Goal: Task Accomplishment & Management: Manage account settings

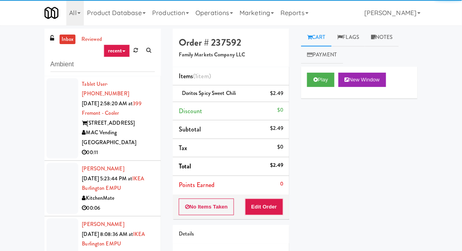
type input "Ambient"
click at [16, 64] on div "inbox reviewed recent all unclear take inventory issue suspicious failed recent…" at bounding box center [231, 175] width 462 height 292
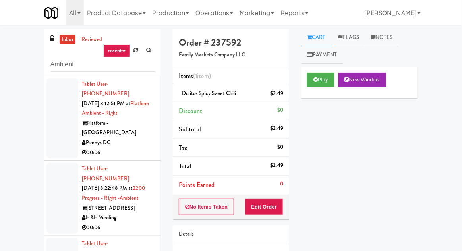
click at [57, 116] on div at bounding box center [62, 118] width 32 height 81
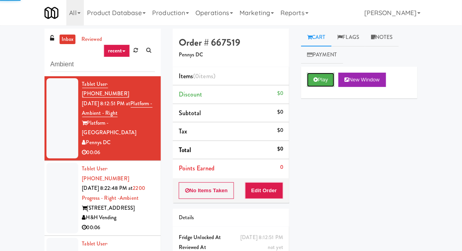
click at [314, 86] on button "Play" at bounding box center [320, 80] width 27 height 14
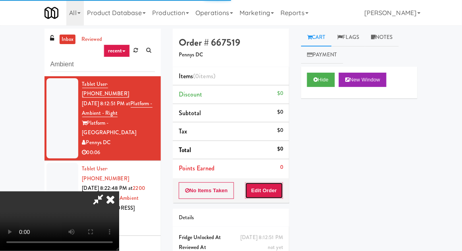
click at [263, 197] on button "Edit Order" at bounding box center [264, 190] width 39 height 17
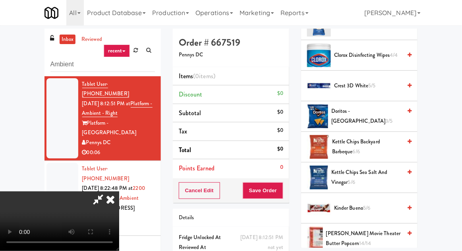
scroll to position [206, 0]
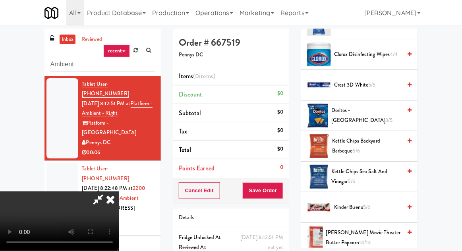
click at [378, 112] on span "Doritos - Cool Ranch 3/5" at bounding box center [366, 115] width 70 height 19
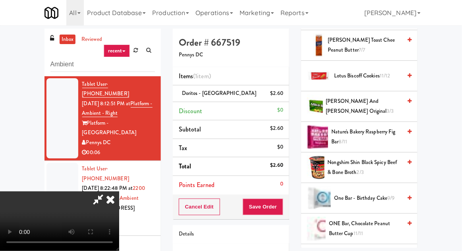
scroll to position [550, 0]
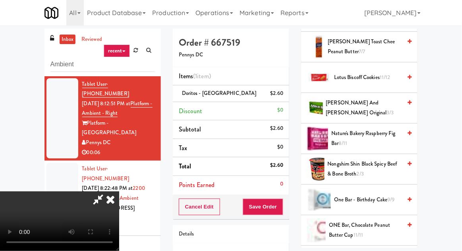
click at [379, 121] on li "[PERSON_NAME] and [PERSON_NAME] Original 3/3" at bounding box center [359, 108] width 116 height 31
click at [375, 129] on span "Nature's Bakery Raspberry Fig Bar 8/11" at bounding box center [366, 138] width 70 height 19
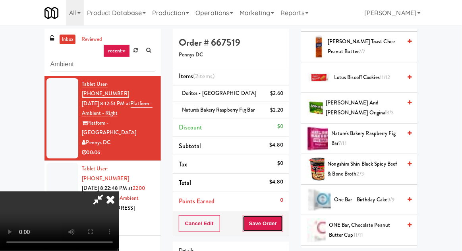
click at [281, 218] on button "Save Order" at bounding box center [263, 223] width 41 height 17
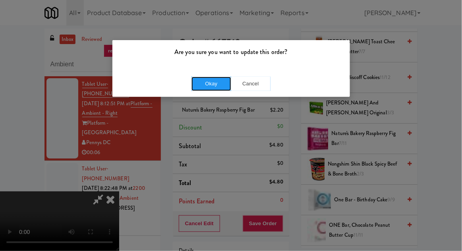
click at [205, 79] on button "Okay" at bounding box center [212, 84] width 40 height 14
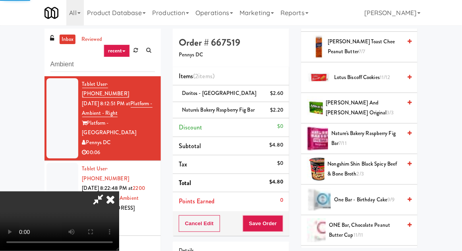
scroll to position [78, 0]
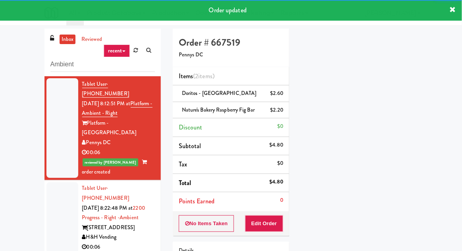
click at [62, 182] on div at bounding box center [62, 217] width 32 height 71
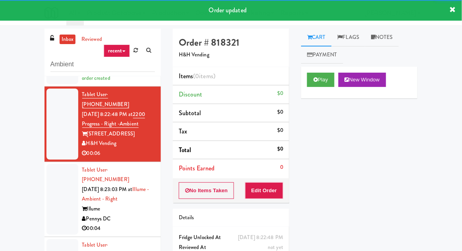
scroll to position [31, 0]
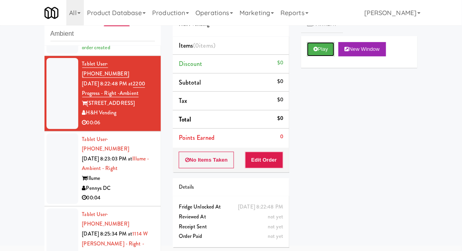
click at [310, 49] on button "Play" at bounding box center [320, 49] width 27 height 14
click at [266, 159] on button "Edit Order" at bounding box center [264, 160] width 39 height 17
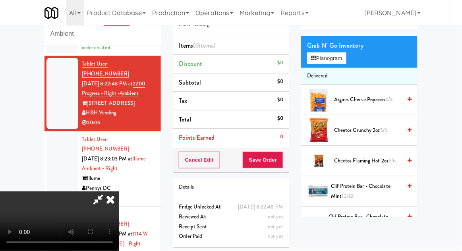
scroll to position [38, 0]
click at [383, 159] on span "Cheetos Flaming Hot 2oz 6/6" at bounding box center [368, 162] width 68 height 10
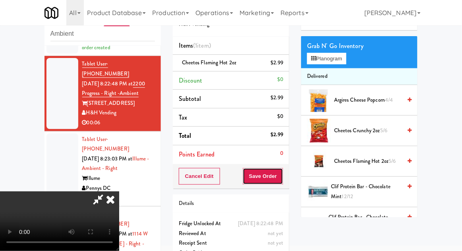
click at [279, 181] on button "Save Order" at bounding box center [263, 176] width 41 height 17
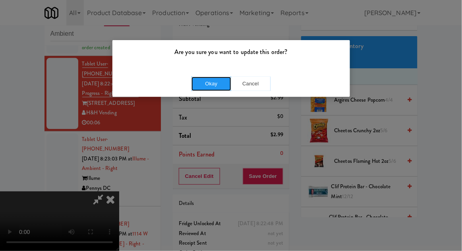
click at [221, 82] on button "Okay" at bounding box center [212, 84] width 40 height 14
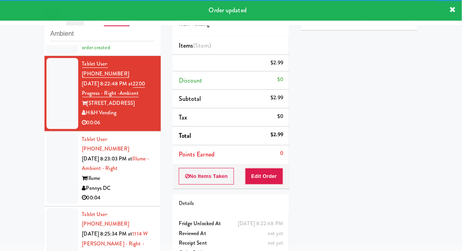
click at [48, 153] on div at bounding box center [62, 169] width 32 height 71
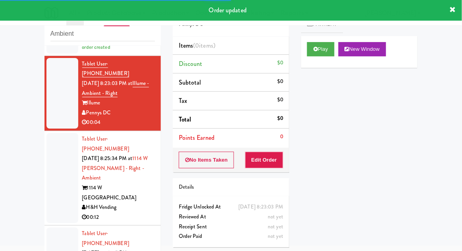
scroll to position [189, 0]
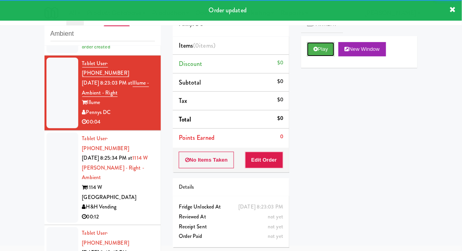
click at [319, 54] on button "Play" at bounding box center [320, 49] width 27 height 14
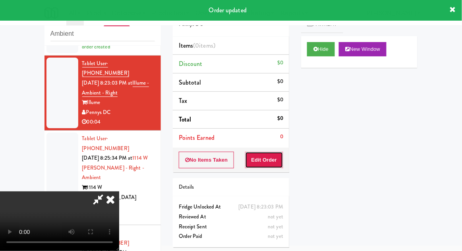
click at [262, 155] on button "Edit Order" at bounding box center [264, 160] width 39 height 17
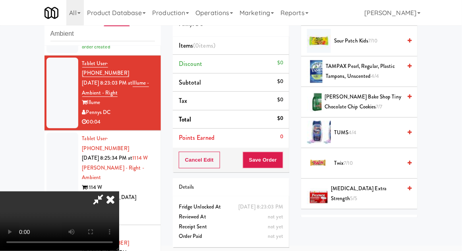
scroll to position [924, 0]
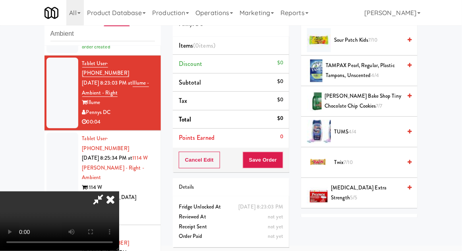
click at [382, 158] on span "Twix 7/10" at bounding box center [368, 163] width 68 height 10
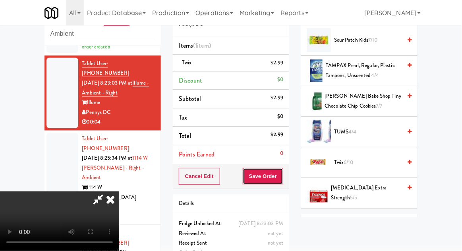
click at [280, 176] on button "Save Order" at bounding box center [263, 176] width 41 height 17
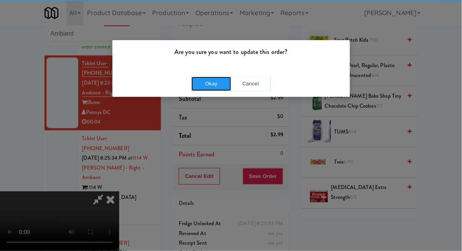
click at [209, 86] on button "Okay" at bounding box center [212, 84] width 40 height 14
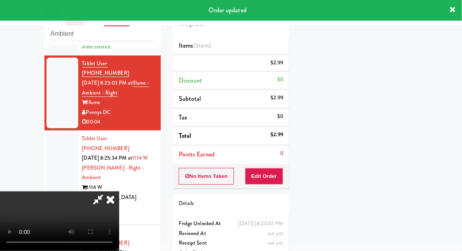
scroll to position [78, 0]
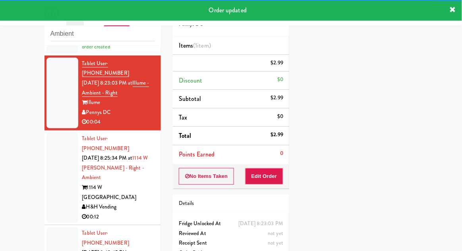
click at [50, 137] on div at bounding box center [62, 178] width 32 height 90
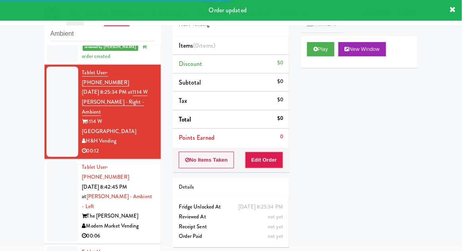
scroll to position [275, 0]
click at [319, 53] on button "Play" at bounding box center [320, 49] width 27 height 14
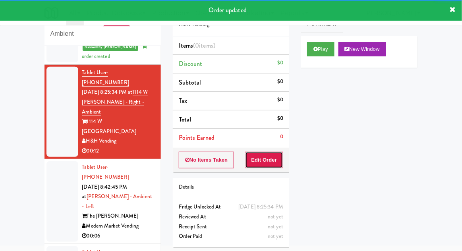
click at [268, 155] on button "Edit Order" at bounding box center [264, 160] width 39 height 17
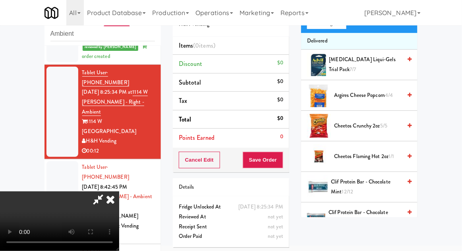
scroll to position [75, 0]
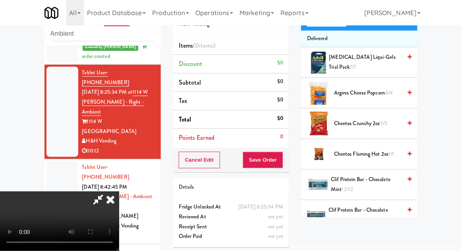
click at [389, 149] on span "Cheetos Flaming Hot 2oz 1/1" at bounding box center [368, 154] width 68 height 10
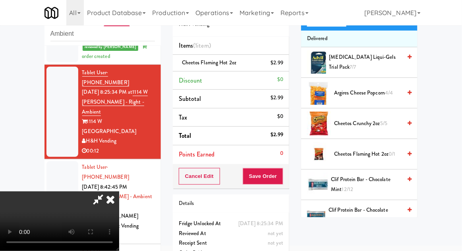
click at [388, 149] on span "Cheetos Flaming Hot 2oz 0/1" at bounding box center [368, 154] width 68 height 10
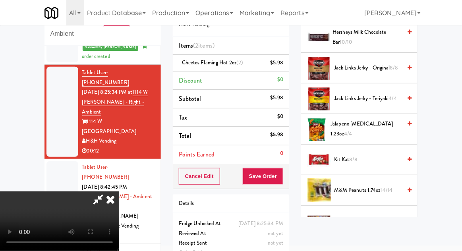
scroll to position [467, 0]
click at [383, 155] on span "Kit Kat 8/8" at bounding box center [368, 160] width 68 height 10
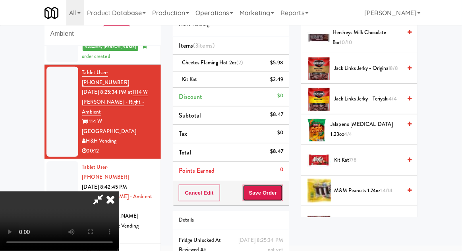
click at [282, 195] on button "Save Order" at bounding box center [263, 193] width 41 height 17
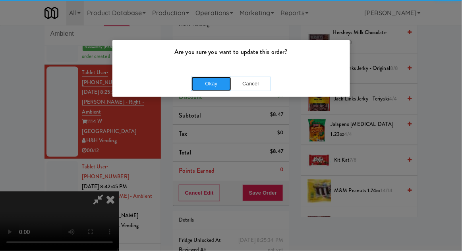
click at [210, 79] on button "Okay" at bounding box center [212, 84] width 40 height 14
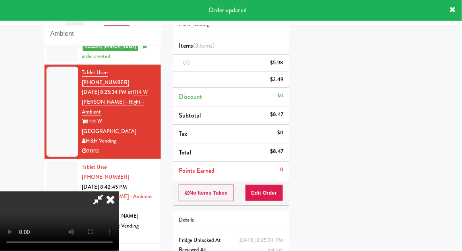
scroll to position [78, 0]
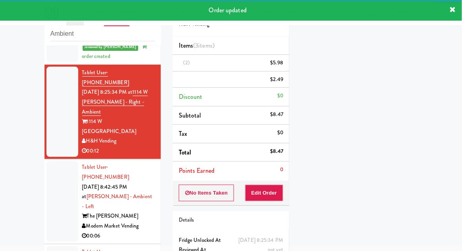
click at [52, 161] on div at bounding box center [62, 201] width 32 height 81
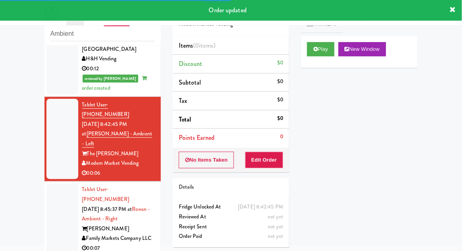
scroll to position [359, 0]
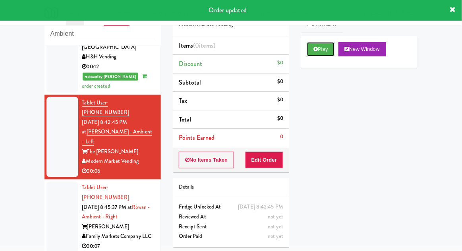
click at [319, 51] on button "Play" at bounding box center [320, 49] width 27 height 14
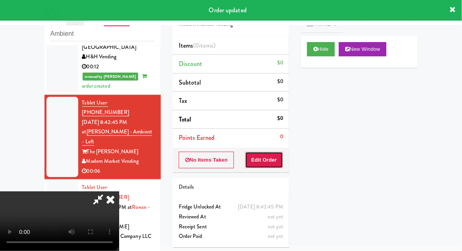
click at [273, 157] on button "Edit Order" at bounding box center [264, 160] width 39 height 17
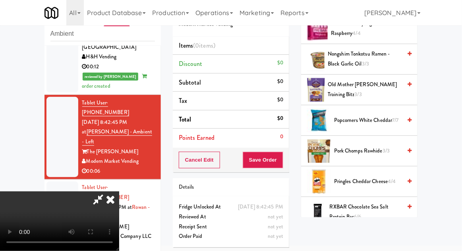
scroll to position [598, 0]
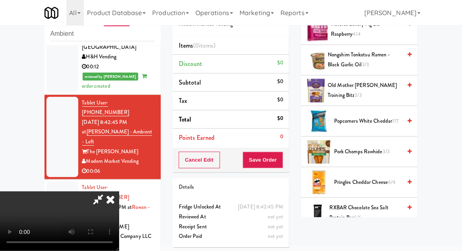
click at [391, 116] on span "Popcorners White Cheddar 7/7" at bounding box center [368, 121] width 68 height 10
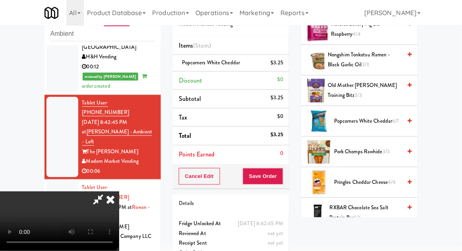
click at [288, 175] on div "Cancel Edit Save Order" at bounding box center [231, 176] width 116 height 25
click at [281, 175] on button "Save Order" at bounding box center [263, 176] width 41 height 17
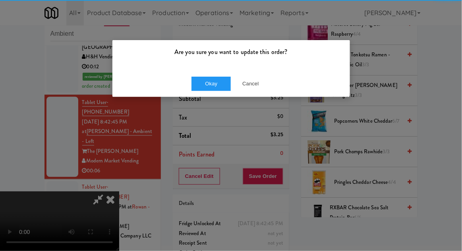
click at [213, 96] on div "Okay Cancel" at bounding box center [231, 83] width 238 height 27
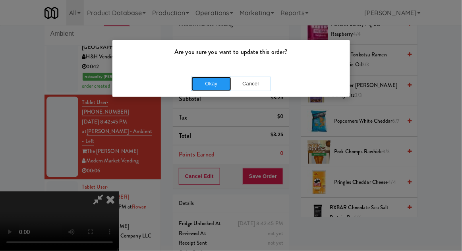
click at [209, 88] on button "Okay" at bounding box center [212, 84] width 40 height 14
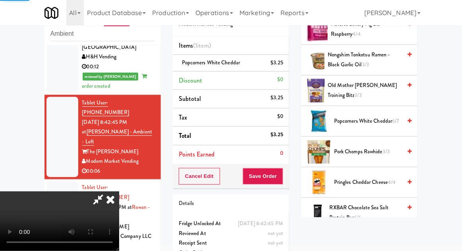
scroll to position [78, 0]
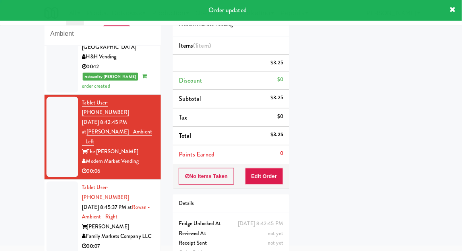
click at [56, 182] on div at bounding box center [62, 217] width 32 height 71
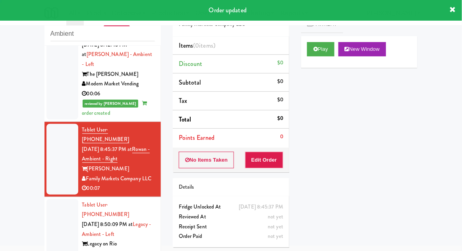
scroll to position [439, 0]
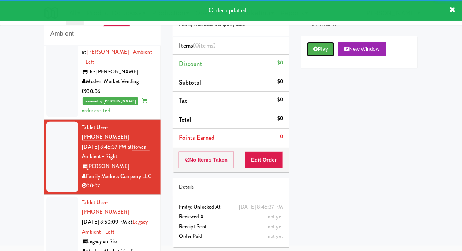
click at [318, 52] on button "Play" at bounding box center [320, 49] width 27 height 14
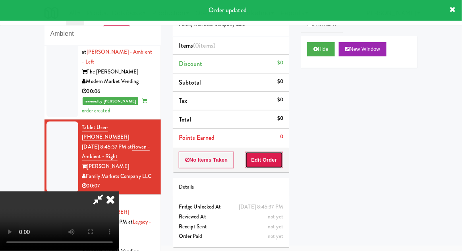
click at [275, 160] on button "Edit Order" at bounding box center [264, 160] width 39 height 17
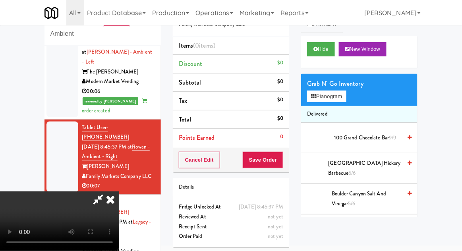
scroll to position [29, 0]
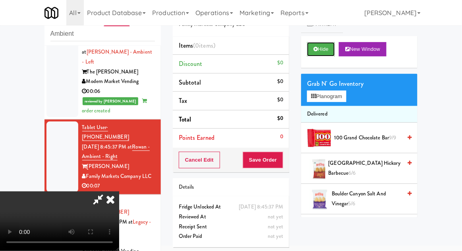
click at [325, 48] on button "Hide" at bounding box center [321, 49] width 28 height 14
click at [318, 53] on button "Hide" at bounding box center [321, 49] width 28 height 14
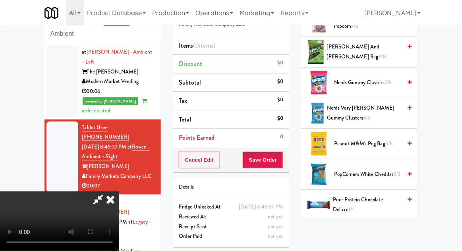
scroll to position [482, 0]
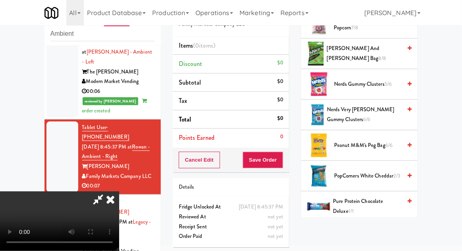
click at [385, 110] on span "Nerds Very [PERSON_NAME] Gummy Clusters 6/6" at bounding box center [364, 114] width 75 height 19
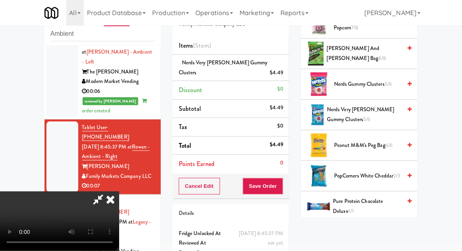
click at [288, 191] on div "Cancel Edit Save Order" at bounding box center [231, 186] width 116 height 25
click at [281, 188] on button "Save Order" at bounding box center [263, 186] width 41 height 17
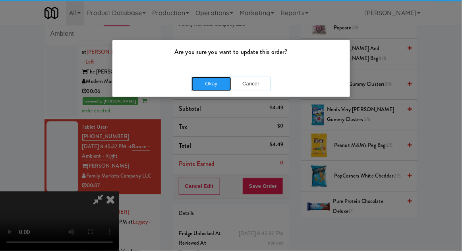
click at [211, 83] on button "Okay" at bounding box center [212, 84] width 40 height 14
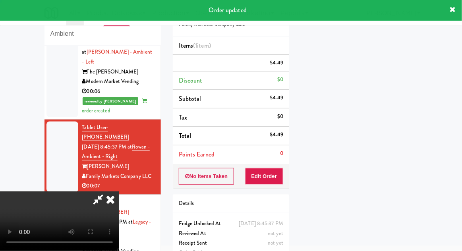
scroll to position [0, 0]
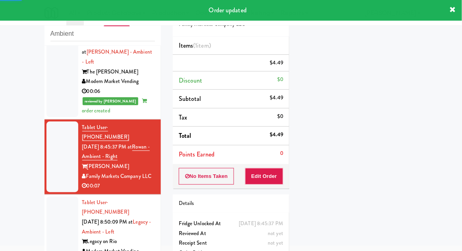
click at [46, 195] on li "Tablet User · (512) 689-6923 [DATE] 8:50:09 PM at Legacy - Ambient - Left Legac…" at bounding box center [103, 232] width 116 height 75
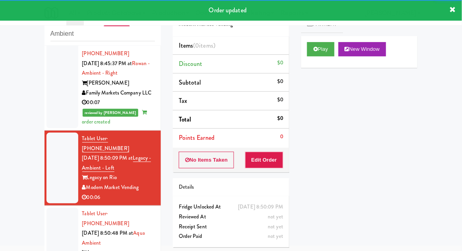
scroll to position [522, 0]
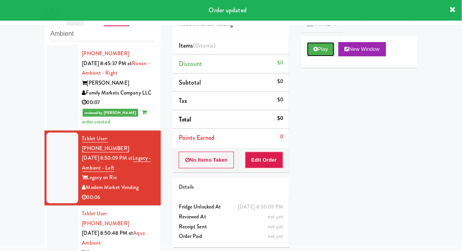
click at [308, 54] on button "Play" at bounding box center [320, 49] width 27 height 14
click at [274, 157] on button "Edit Order" at bounding box center [264, 160] width 39 height 17
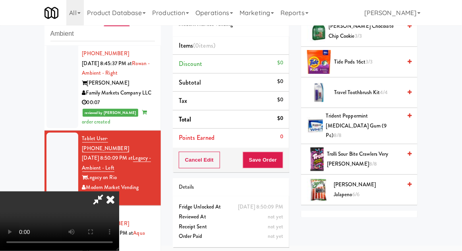
scroll to position [811, 0]
click at [381, 149] on span "Trolli Sour Bite Crawlers Very [PERSON_NAME] 8/8" at bounding box center [364, 158] width 75 height 19
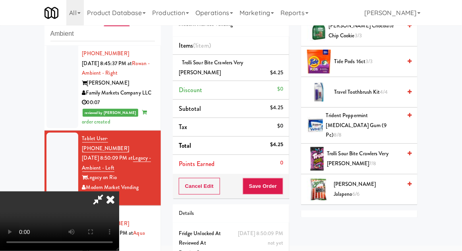
scroll to position [29, 0]
click at [282, 178] on button "Save Order" at bounding box center [263, 186] width 41 height 17
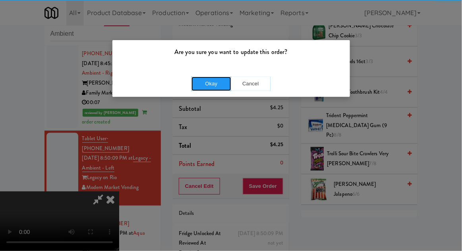
click at [219, 78] on button "Okay" at bounding box center [212, 84] width 40 height 14
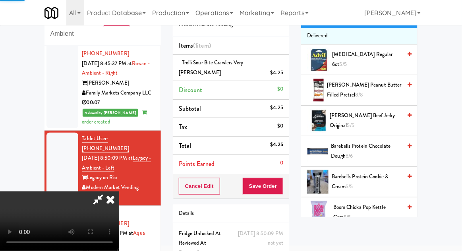
scroll to position [0, 0]
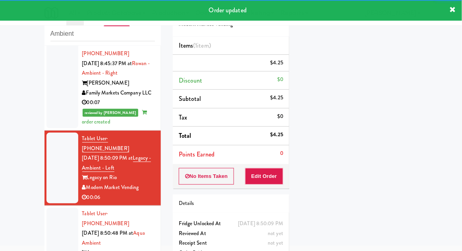
click at [50, 208] on div at bounding box center [62, 248] width 32 height 81
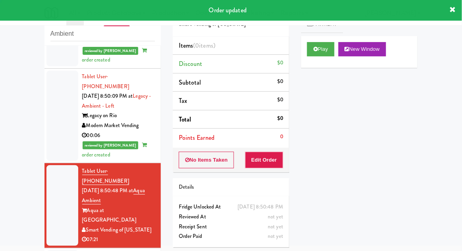
scroll to position [584, 0]
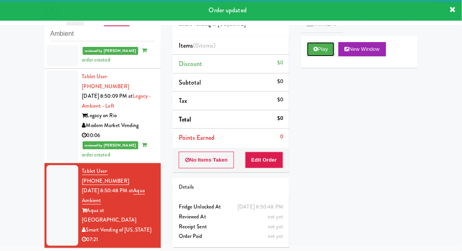
click at [312, 50] on button "Play" at bounding box center [320, 49] width 27 height 14
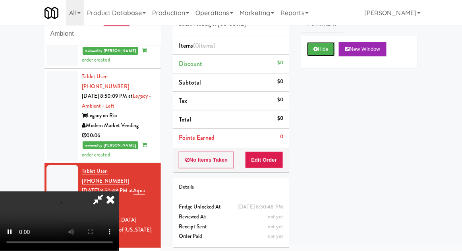
scroll to position [29, 0]
click at [279, 157] on button "Edit Order" at bounding box center [264, 160] width 39 height 17
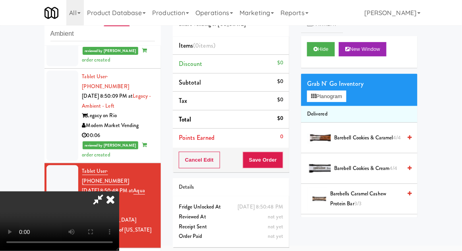
scroll to position [0, 0]
click at [119, 192] on icon at bounding box center [110, 200] width 17 height 16
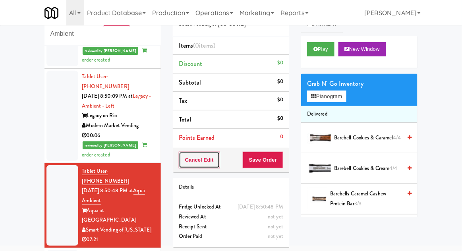
click at [197, 162] on button "Cancel Edit" at bounding box center [199, 160] width 41 height 17
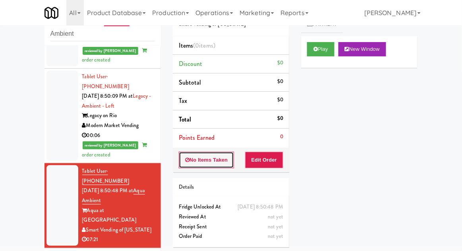
click at [196, 163] on button "No Items Taken" at bounding box center [207, 160] width 56 height 17
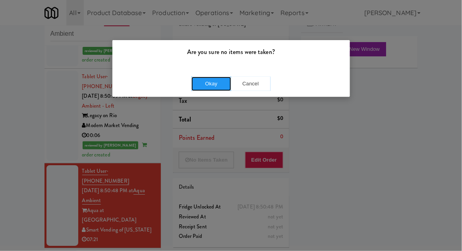
click at [210, 85] on button "Okay" at bounding box center [212, 84] width 40 height 14
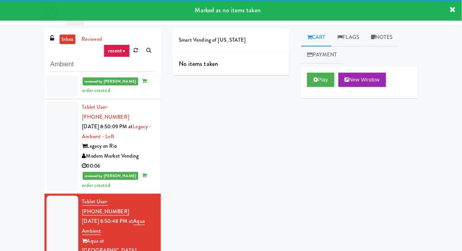
click at [388, 41] on link "Notes" at bounding box center [382, 38] width 34 height 18
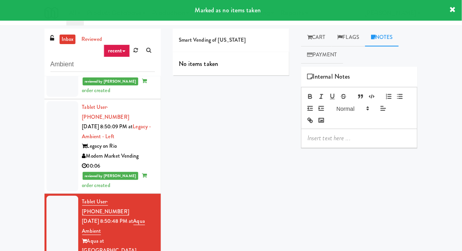
click at [363, 141] on p at bounding box center [360, 138] width 104 height 9
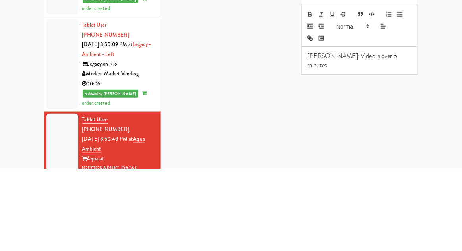
click at [10, 165] on div "inbox reviewed recent all unclear take inventory issue suspicious failed recent…" at bounding box center [231, 175] width 462 height 292
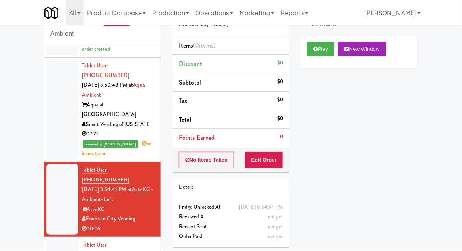
scroll to position [696, 0]
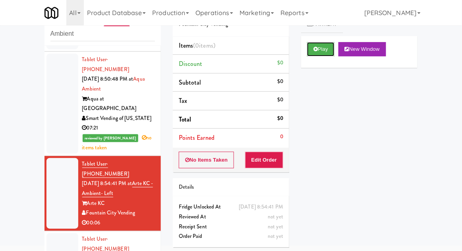
click at [311, 51] on button "Play" at bounding box center [320, 49] width 27 height 14
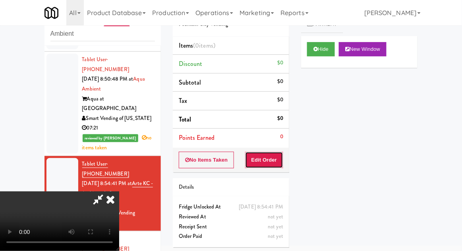
click at [257, 167] on button "Edit Order" at bounding box center [264, 160] width 39 height 17
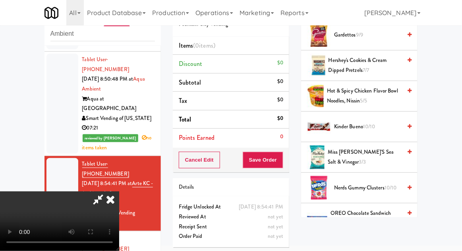
scroll to position [406, 0]
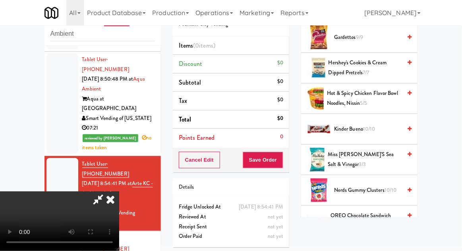
click at [377, 127] on span "Kinder Bueno 10/10" at bounding box center [368, 129] width 68 height 10
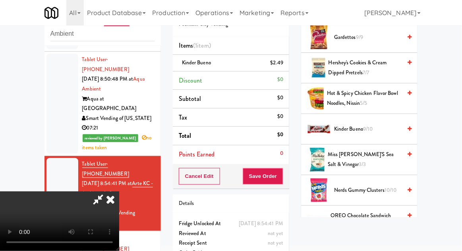
click at [377, 127] on span "Kinder Bueno 9/10" at bounding box center [368, 129] width 68 height 10
click at [283, 180] on button "Save Order" at bounding box center [263, 176] width 41 height 17
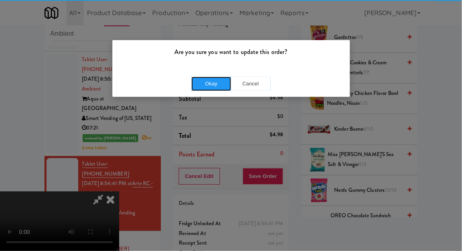
click at [206, 83] on button "Okay" at bounding box center [212, 84] width 40 height 14
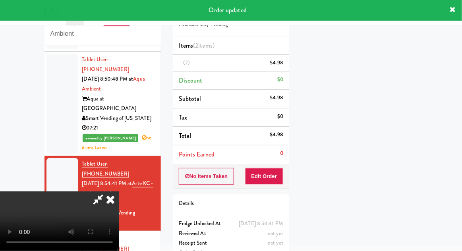
scroll to position [0, 0]
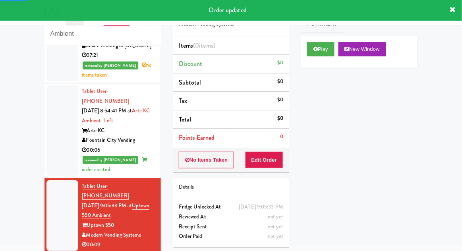
scroll to position [769, 0]
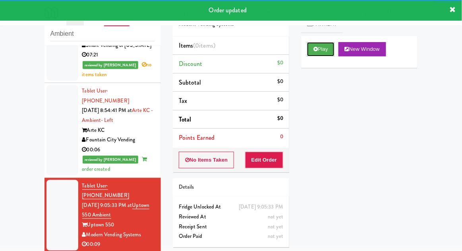
click at [313, 51] on button "Play" at bounding box center [320, 49] width 27 height 14
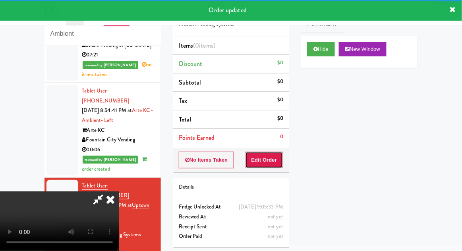
click at [264, 161] on button "Edit Order" at bounding box center [264, 160] width 39 height 17
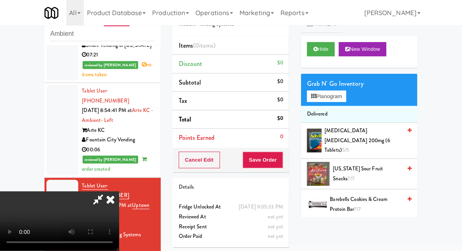
scroll to position [0, 0]
click at [346, 93] on button "Planogram" at bounding box center [326, 97] width 39 height 12
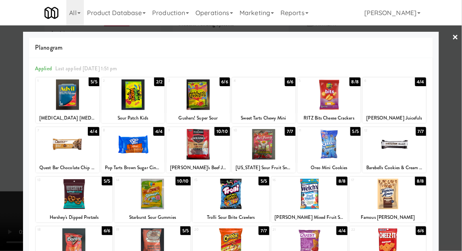
click at [411, 105] on div at bounding box center [395, 94] width 64 height 31
click at [457, 99] on div at bounding box center [231, 125] width 462 height 251
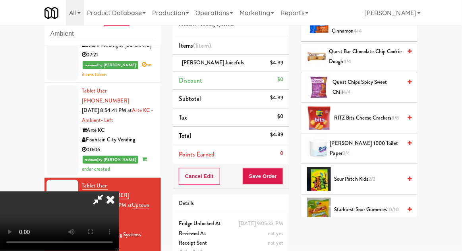
scroll to position [493, 0]
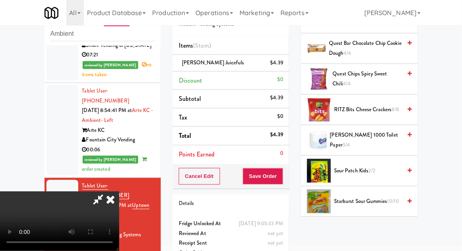
click at [393, 106] on span "8/8" at bounding box center [396, 110] width 8 height 8
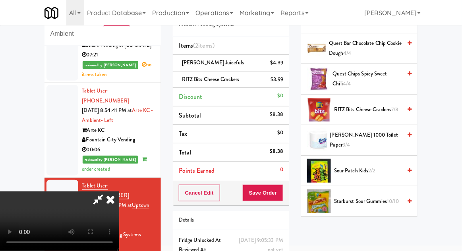
scroll to position [29, 0]
click at [283, 199] on button "Save Order" at bounding box center [263, 193] width 41 height 17
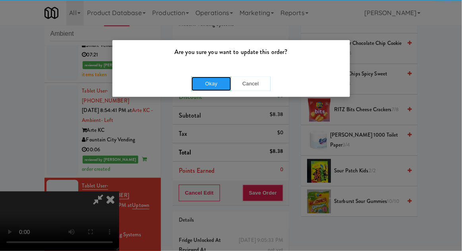
click at [209, 82] on button "Okay" at bounding box center [212, 84] width 40 height 14
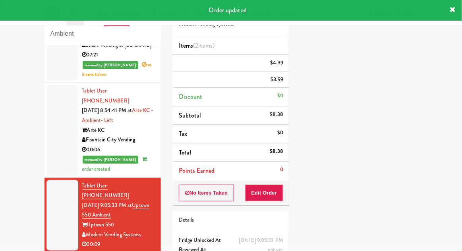
scroll to position [0, 0]
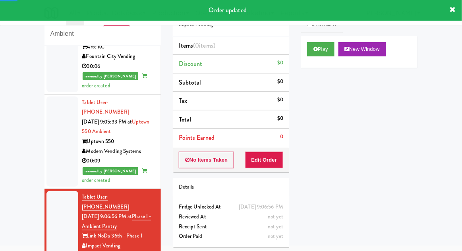
scroll to position [854, 0]
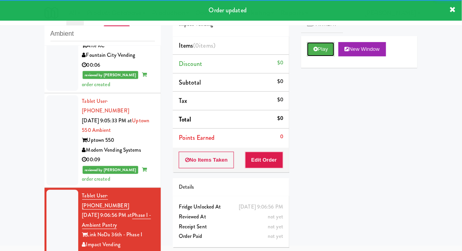
click at [312, 52] on button "Play" at bounding box center [320, 49] width 27 height 14
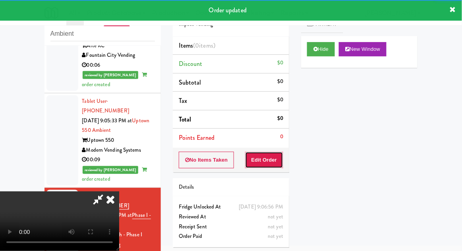
click at [271, 166] on button "Edit Order" at bounding box center [264, 160] width 39 height 17
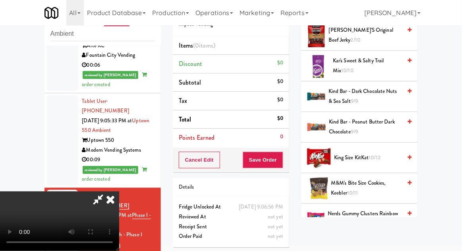
scroll to position [318, 0]
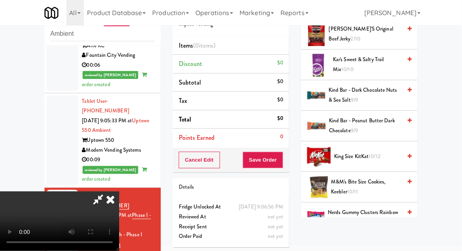
click at [381, 152] on span "King Size KitKat 10/12" at bounding box center [368, 157] width 68 height 10
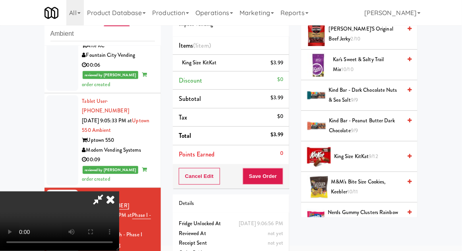
scroll to position [0, 0]
click at [285, 68] on li "King Size KitKat $3.99" at bounding box center [231, 63] width 116 height 17
click at [285, 65] on icon at bounding box center [284, 65] width 4 height 5
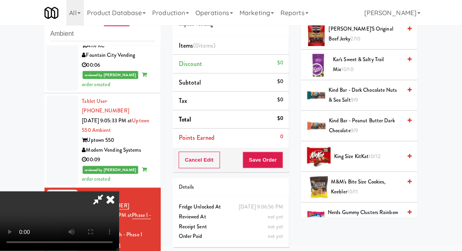
click at [370, 153] on span "10/12" at bounding box center [375, 157] width 12 height 8
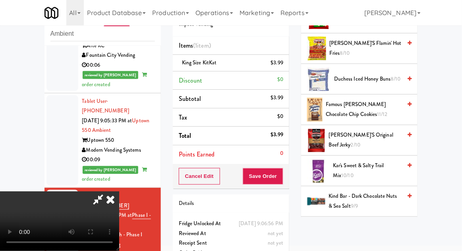
scroll to position [209, 0]
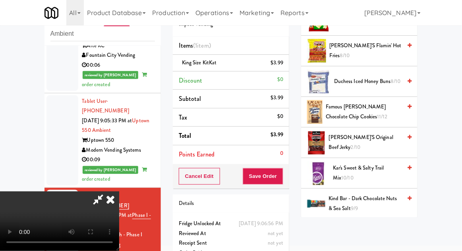
click at [381, 112] on span "Famous [PERSON_NAME] Chocolate Chip Cookies 11/12" at bounding box center [364, 111] width 76 height 19
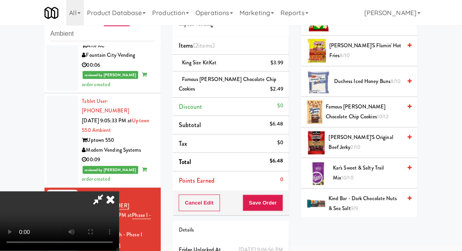
scroll to position [46, 0]
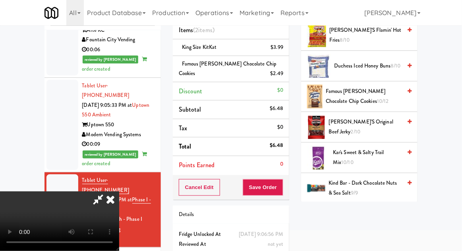
click at [288, 194] on div "Cancel Edit Save Order" at bounding box center [231, 187] width 116 height 25
click at [282, 187] on button "Save Order" at bounding box center [263, 187] width 41 height 17
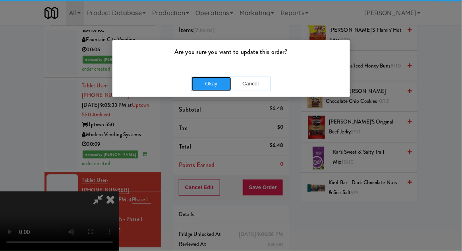
click at [199, 78] on button "Okay" at bounding box center [212, 84] width 40 height 14
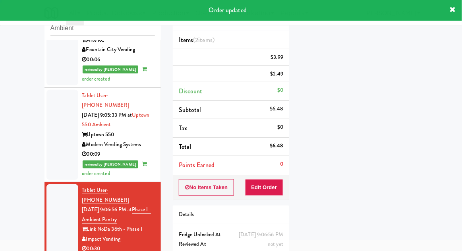
scroll to position [0, 0]
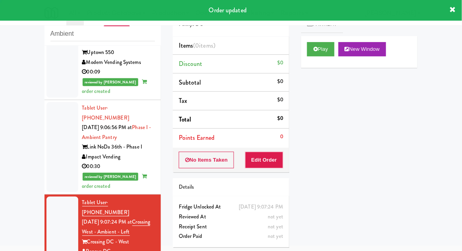
scroll to position [947, 0]
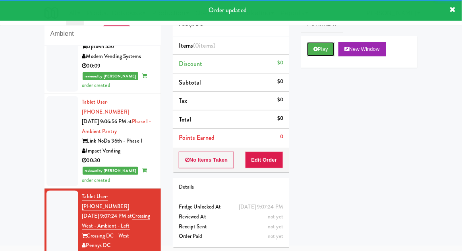
click at [319, 48] on button "Play" at bounding box center [320, 49] width 27 height 14
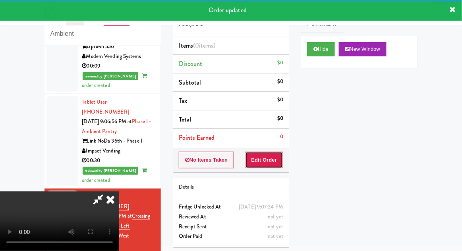
click at [270, 161] on button "Edit Order" at bounding box center [264, 160] width 39 height 17
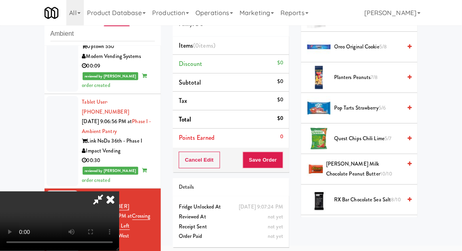
scroll to position [581, 0]
click at [383, 135] on span "Quest Chips Chili Lime 5/7" at bounding box center [368, 139] width 68 height 10
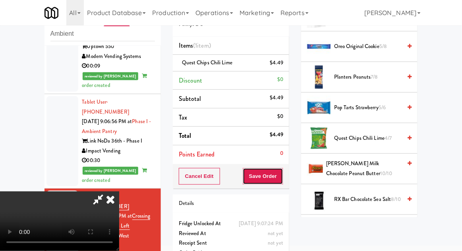
click at [279, 178] on button "Save Order" at bounding box center [263, 176] width 41 height 17
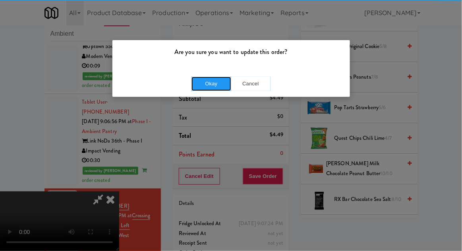
click at [205, 86] on button "Okay" at bounding box center [212, 84] width 40 height 14
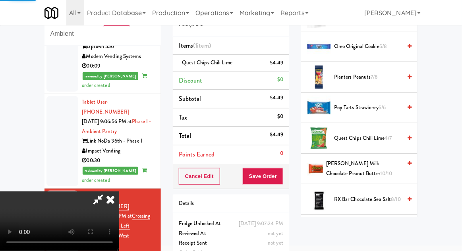
scroll to position [78, 0]
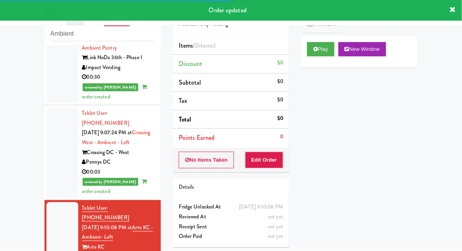
scroll to position [1030, 0]
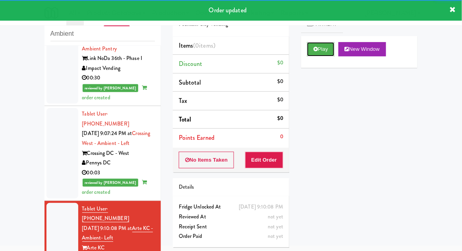
click at [312, 53] on button "Play" at bounding box center [320, 49] width 27 height 14
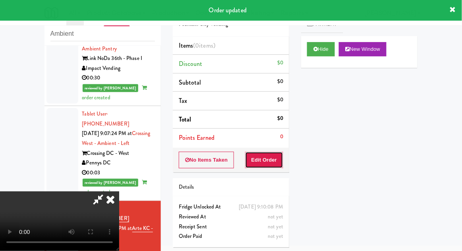
click at [266, 166] on button "Edit Order" at bounding box center [264, 160] width 39 height 17
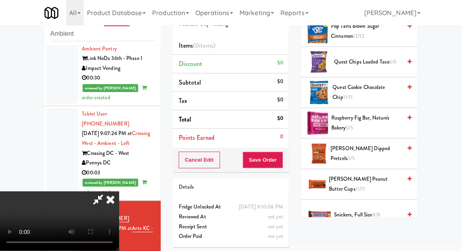
scroll to position [660, 0]
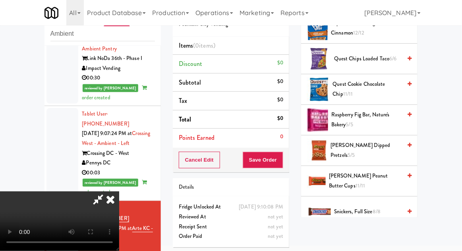
click at [377, 174] on span "[PERSON_NAME] Peanut Butter Cups 11/11" at bounding box center [365, 180] width 73 height 19
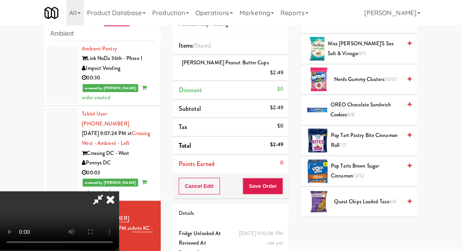
scroll to position [518, 0]
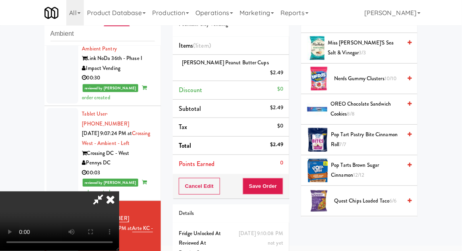
click at [379, 113] on span "OREO Chocolate Sandwich Cookies 8/8" at bounding box center [366, 108] width 71 height 19
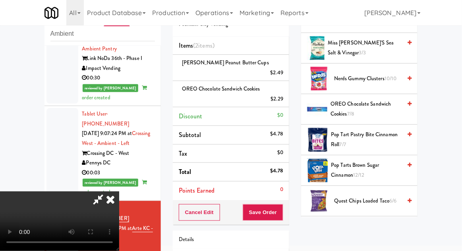
scroll to position [29, 0]
click at [282, 206] on button "Save Order" at bounding box center [263, 212] width 41 height 17
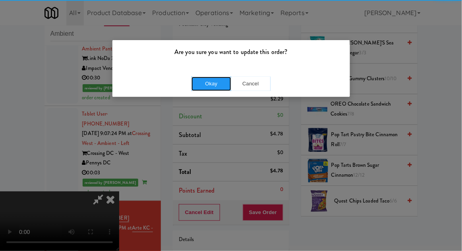
click at [214, 88] on button "Okay" at bounding box center [212, 84] width 40 height 14
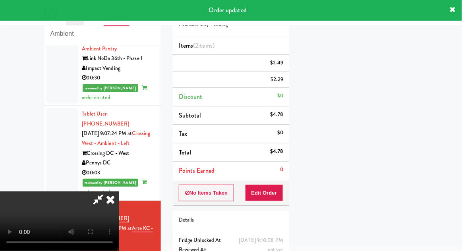
scroll to position [0, 0]
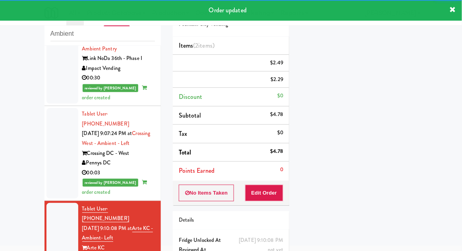
click at [38, 153] on div "inbox reviewed recent all unclear take inventory issue suspicious failed recent…" at bounding box center [231, 144] width 462 height 292
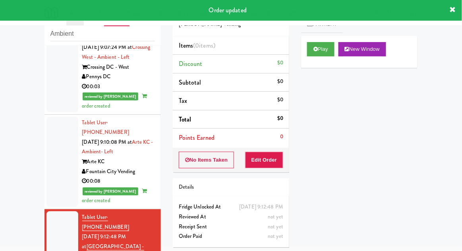
scroll to position [1115, 0]
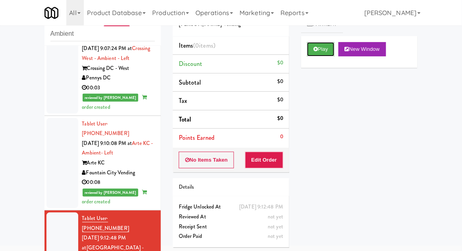
click at [319, 51] on button "Play" at bounding box center [320, 49] width 27 height 14
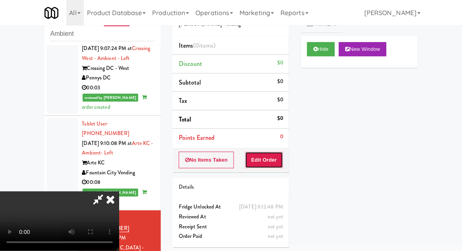
click at [270, 155] on button "Edit Order" at bounding box center [264, 160] width 39 height 17
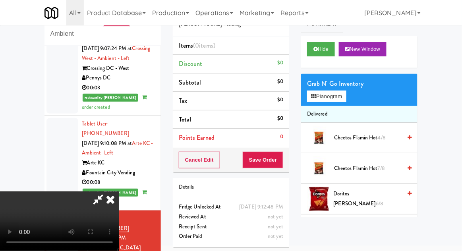
scroll to position [0, 0]
click at [378, 136] on span "Cheetos Flamin Hot 4/8" at bounding box center [368, 138] width 68 height 10
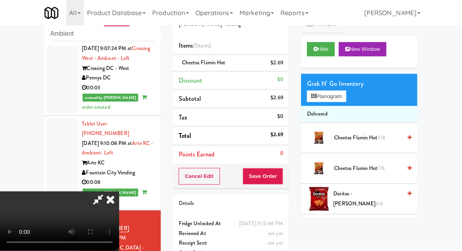
scroll to position [29, 0]
click at [373, 134] on span "Cheetos Flamin Hot 3/8" at bounding box center [368, 138] width 68 height 10
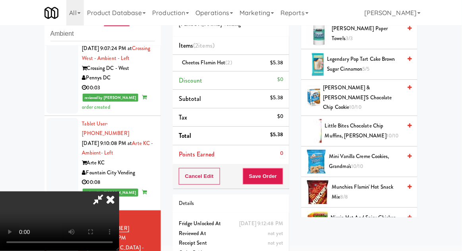
scroll to position [258, 0]
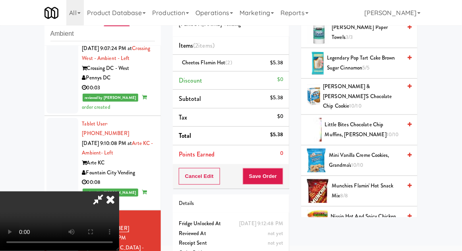
click at [378, 151] on span "Mini Vanilla Creme Cookies, Grandma's 10/10" at bounding box center [365, 160] width 73 height 19
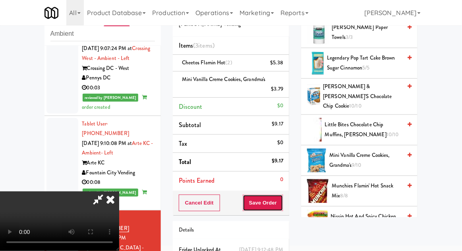
click at [283, 206] on button "Save Order" at bounding box center [263, 203] width 41 height 17
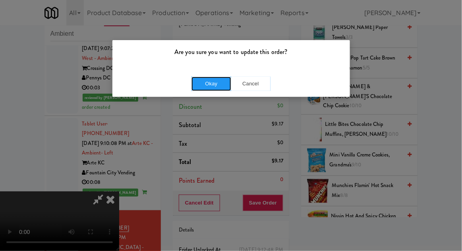
click at [204, 88] on button "Okay" at bounding box center [212, 84] width 40 height 14
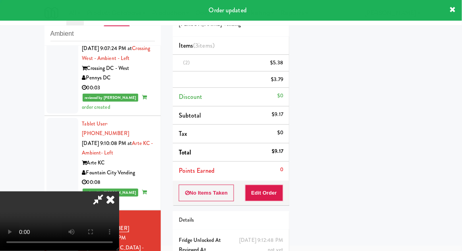
scroll to position [0, 0]
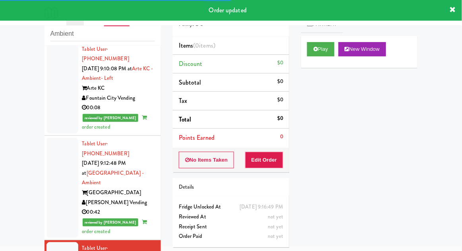
scroll to position [1192, 0]
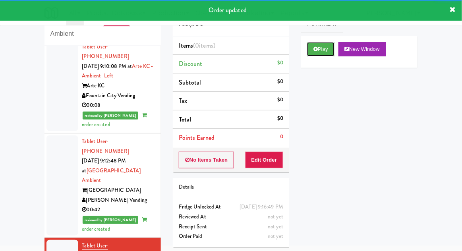
click at [317, 51] on icon at bounding box center [316, 48] width 4 height 5
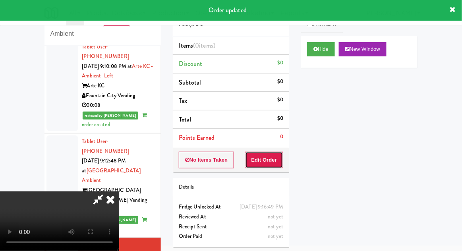
click at [268, 159] on button "Edit Order" at bounding box center [264, 160] width 39 height 17
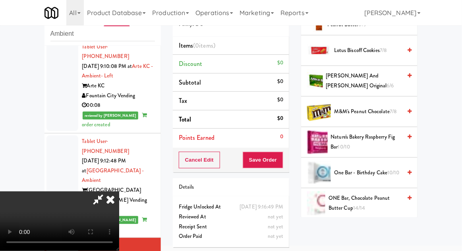
scroll to position [425, 0]
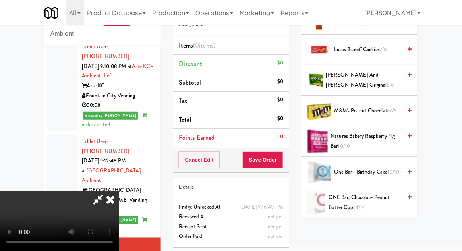
click at [391, 110] on span "7/8" at bounding box center [393, 111] width 7 height 8
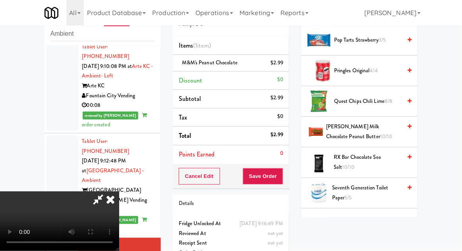
scroll to position [683, 0]
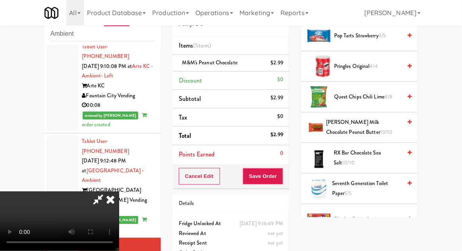
click at [381, 127] on span "[PERSON_NAME] Milk Chocolate Peanut Butter 10/10" at bounding box center [363, 127] width 75 height 19
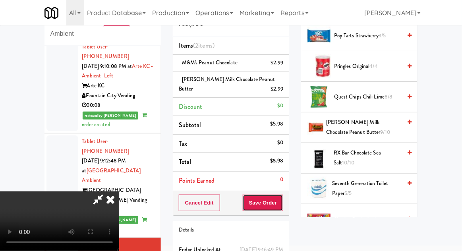
click at [283, 205] on button "Save Order" at bounding box center [263, 203] width 41 height 17
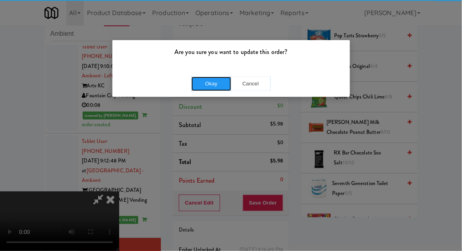
click at [208, 88] on button "Okay" at bounding box center [212, 84] width 40 height 14
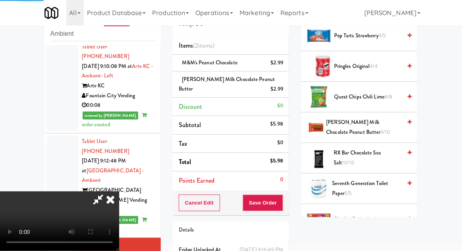
scroll to position [78, 0]
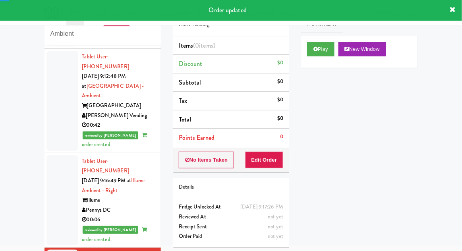
scroll to position [1277, 0]
click at [318, 49] on button "Play" at bounding box center [320, 49] width 27 height 14
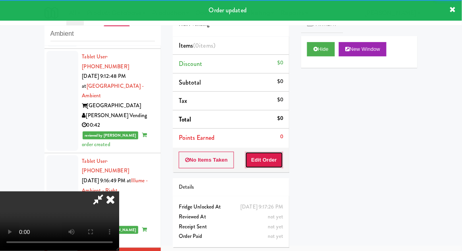
click at [273, 164] on button "Edit Order" at bounding box center [264, 160] width 39 height 17
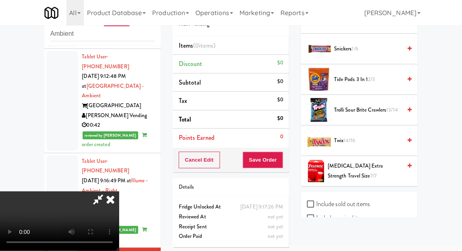
scroll to position [885, 0]
click at [383, 105] on span "Trolli Sour Brite Crawlers 13/14" at bounding box center [368, 110] width 68 height 10
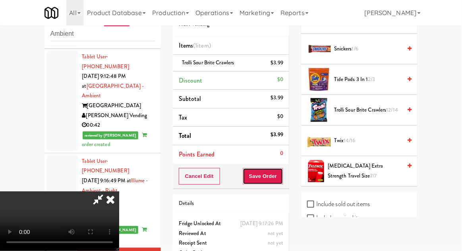
click at [279, 177] on button "Save Order" at bounding box center [263, 176] width 41 height 17
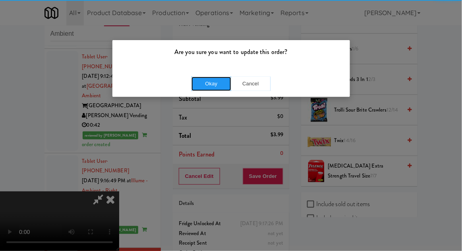
click at [202, 89] on button "Okay" at bounding box center [212, 84] width 40 height 14
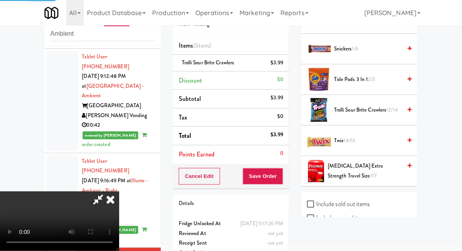
scroll to position [78, 0]
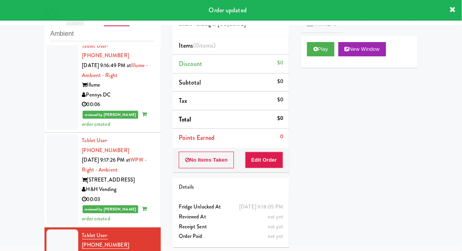
scroll to position [1385, 0]
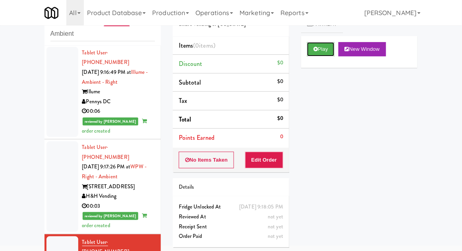
click at [308, 43] on button "Play" at bounding box center [320, 49] width 27 height 14
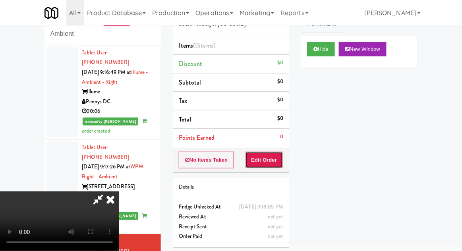
click at [247, 160] on button "Edit Order" at bounding box center [264, 160] width 39 height 17
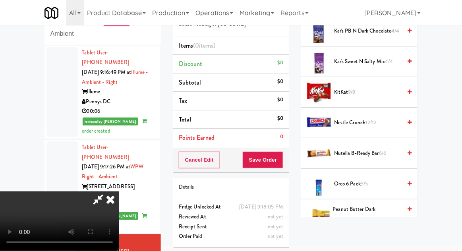
scroll to position [532, 0]
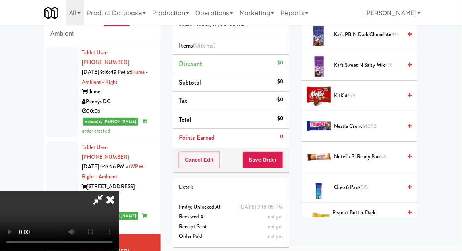
click at [382, 93] on span "KitKat 9/9" at bounding box center [368, 96] width 68 height 10
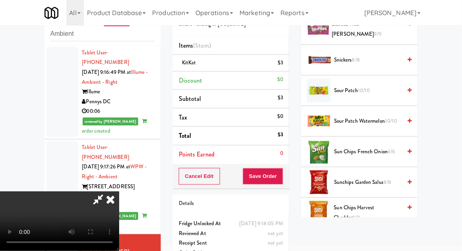
scroll to position [844, 0]
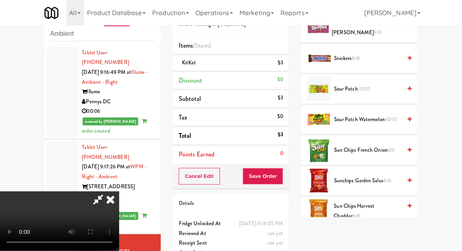
click at [387, 118] on span "10/10" at bounding box center [391, 120] width 12 height 8
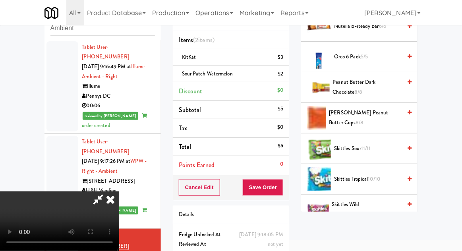
scroll to position [656, 0]
click at [385, 113] on span "[PERSON_NAME] Peanut Butter Cups 8/8" at bounding box center [365, 117] width 73 height 19
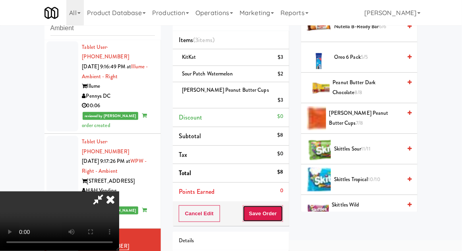
click at [282, 206] on button "Save Order" at bounding box center [263, 213] width 41 height 17
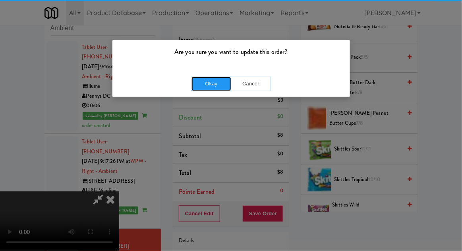
click at [210, 86] on button "Okay" at bounding box center [212, 84] width 40 height 14
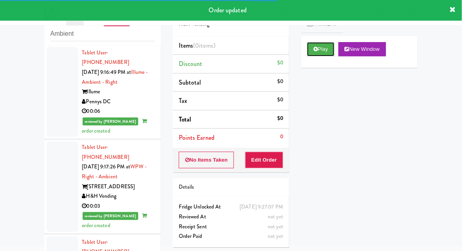
click at [321, 46] on button "Play" at bounding box center [320, 49] width 27 height 14
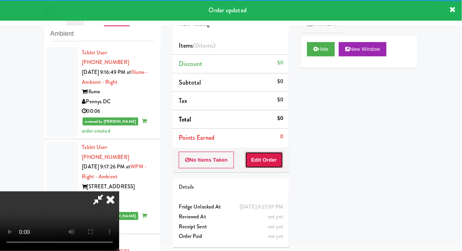
click at [276, 159] on button "Edit Order" at bounding box center [264, 160] width 39 height 17
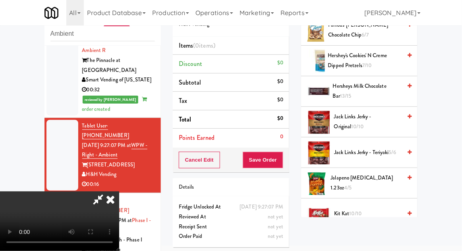
scroll to position [385, 0]
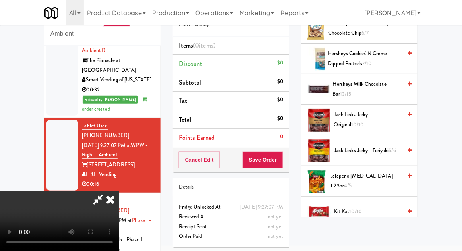
click at [379, 146] on span "Jack Links Jerky - Teriyaki 5/6" at bounding box center [368, 151] width 68 height 10
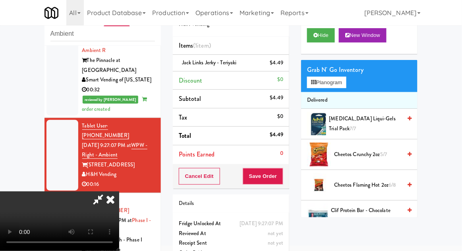
scroll to position [0, 0]
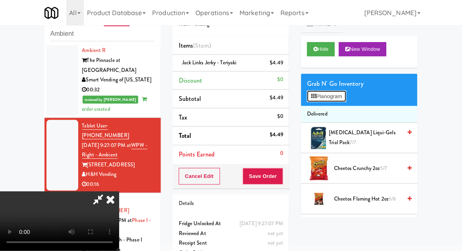
click at [345, 101] on button "Planogram" at bounding box center [326, 97] width 39 height 12
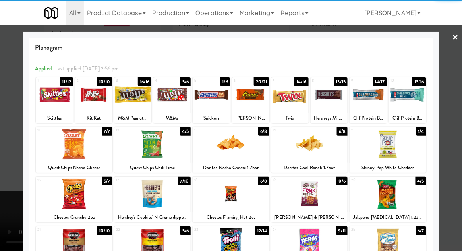
click at [143, 150] on div at bounding box center [152, 144] width 77 height 31
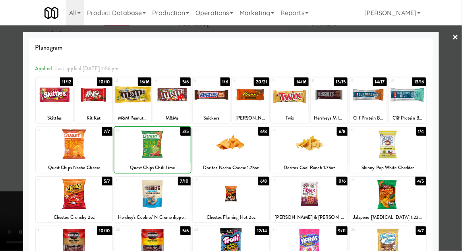
click at [458, 87] on div at bounding box center [231, 125] width 462 height 251
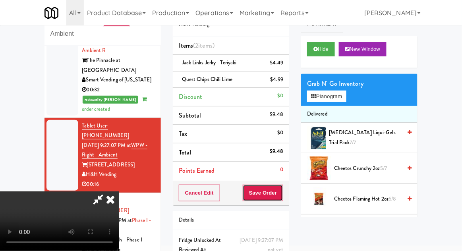
click at [283, 192] on button "Save Order" at bounding box center [263, 193] width 41 height 17
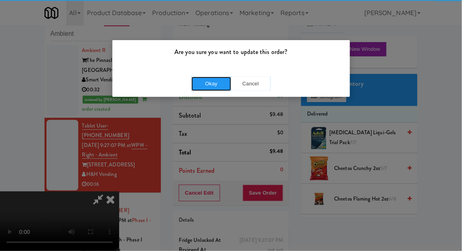
click at [215, 86] on button "Okay" at bounding box center [212, 84] width 40 height 14
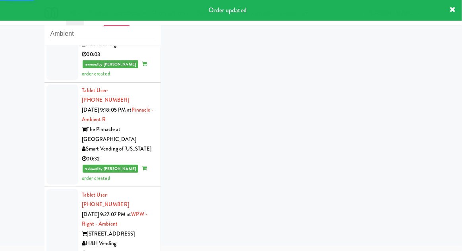
scroll to position [1626, 0]
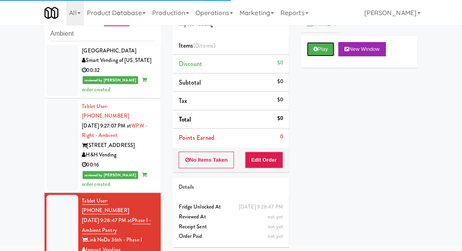
click at [318, 53] on button "Play" at bounding box center [320, 49] width 27 height 14
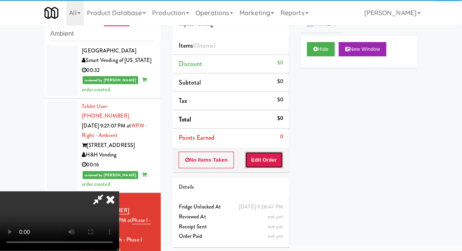
click at [273, 166] on button "Edit Order" at bounding box center [264, 160] width 39 height 17
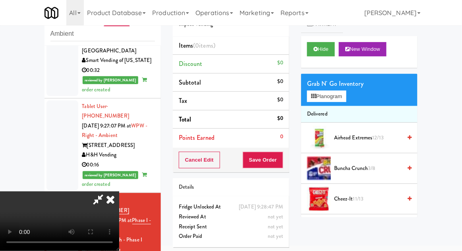
scroll to position [29, 0]
click at [345, 97] on button "Planogram" at bounding box center [326, 97] width 39 height 12
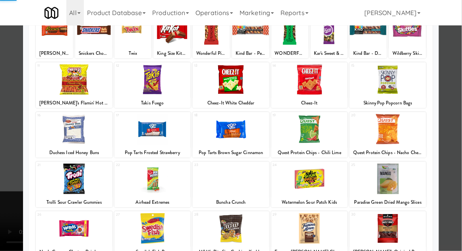
scroll to position [101, 0]
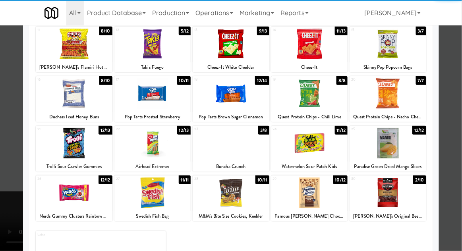
click at [406, 192] on div at bounding box center [388, 193] width 77 height 31
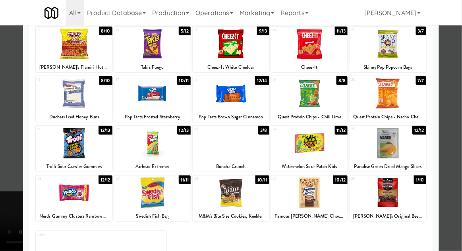
click at [451, 154] on div at bounding box center [231, 125] width 462 height 251
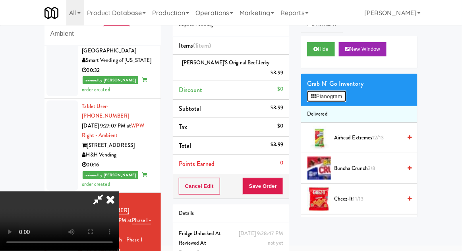
click at [337, 101] on button "Planogram" at bounding box center [326, 97] width 39 height 12
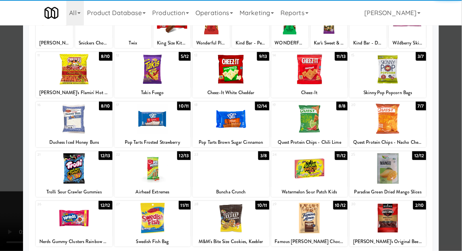
scroll to position [101, 0]
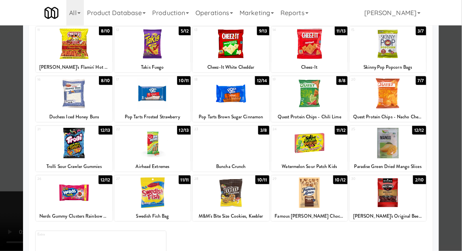
click at [404, 193] on div at bounding box center [388, 193] width 77 height 31
click at [449, 160] on div at bounding box center [231, 125] width 462 height 251
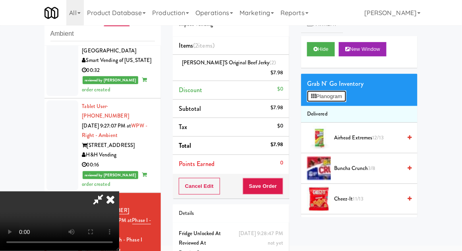
click at [337, 100] on button "Planogram" at bounding box center [326, 97] width 39 height 12
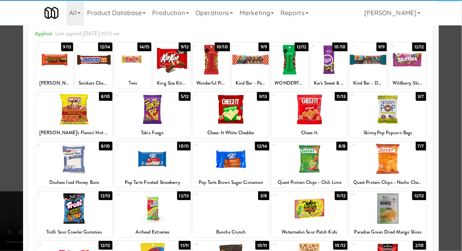
scroll to position [49, 0]
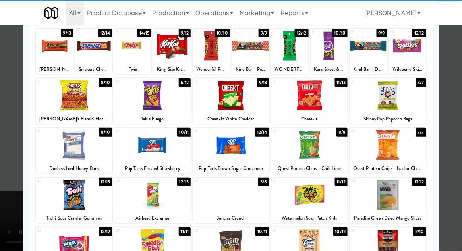
click at [221, 251] on div at bounding box center [231, 244] width 77 height 31
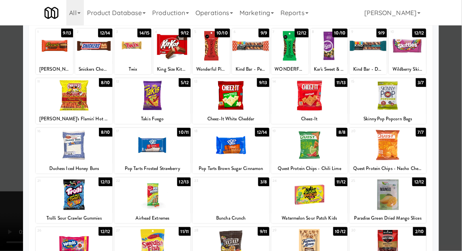
click at [457, 125] on div at bounding box center [231, 125] width 462 height 251
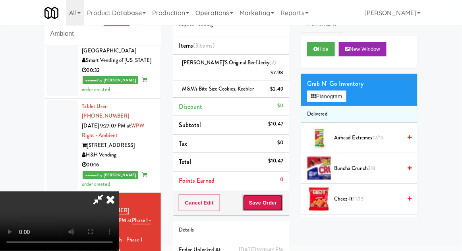
click at [282, 198] on button "Save Order" at bounding box center [263, 203] width 41 height 17
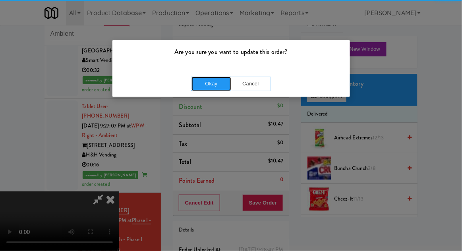
click at [206, 85] on button "Okay" at bounding box center [212, 84] width 40 height 14
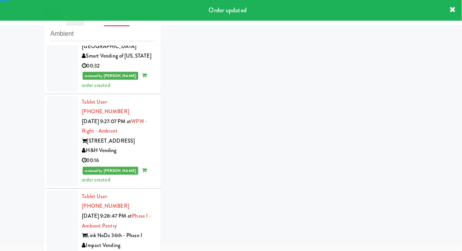
scroll to position [1645, 0]
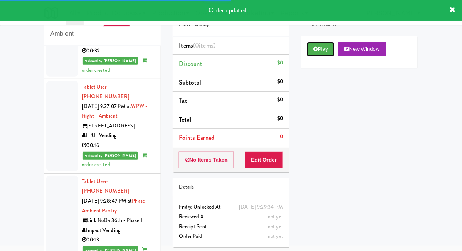
click at [321, 54] on button "Play" at bounding box center [320, 49] width 27 height 14
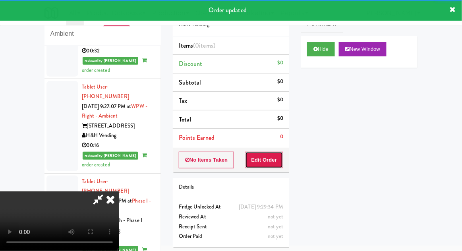
click at [274, 155] on button "Edit Order" at bounding box center [264, 160] width 39 height 17
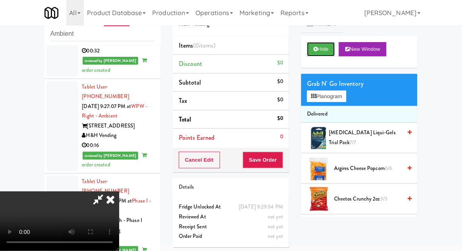
click at [327, 54] on button "Hide" at bounding box center [321, 49] width 28 height 14
click at [329, 51] on button "Hide" at bounding box center [321, 49] width 28 height 14
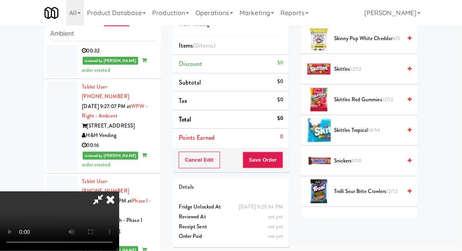
scroll to position [788, 0]
click at [367, 156] on span "Snickers 9/10" at bounding box center [368, 161] width 68 height 10
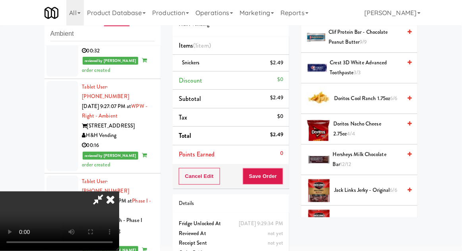
scroll to position [252, 0]
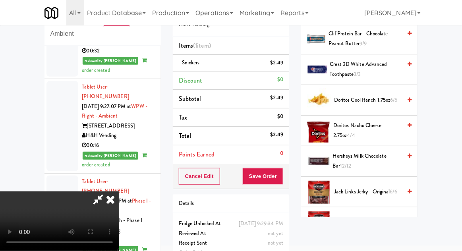
click at [385, 128] on span "Doritos Nacho Cheese 2.75oz 4/4" at bounding box center [367, 130] width 68 height 19
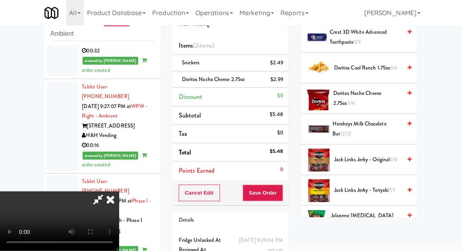
scroll to position [283, 0]
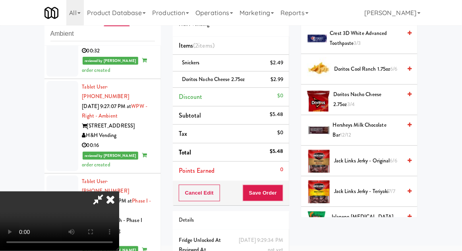
click at [387, 156] on span "Jack Links Jerky - Original 6/6" at bounding box center [368, 161] width 68 height 10
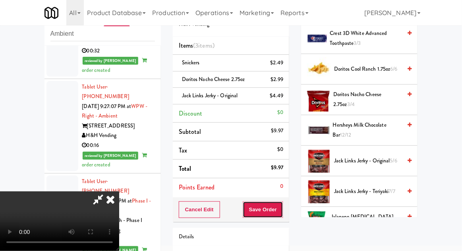
click at [280, 212] on button "Save Order" at bounding box center [263, 209] width 41 height 17
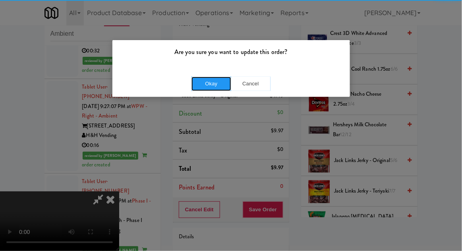
click at [204, 79] on button "Okay" at bounding box center [212, 84] width 40 height 14
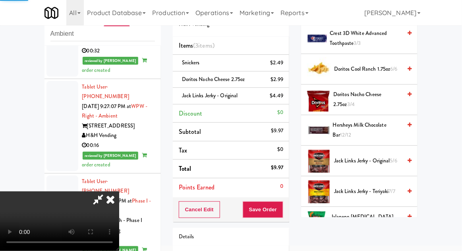
scroll to position [78, 0]
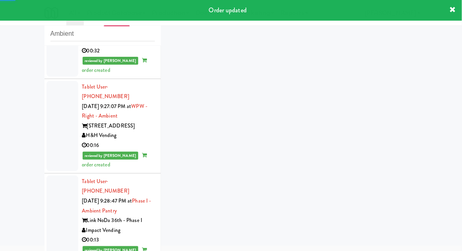
scroll to position [1665, 0]
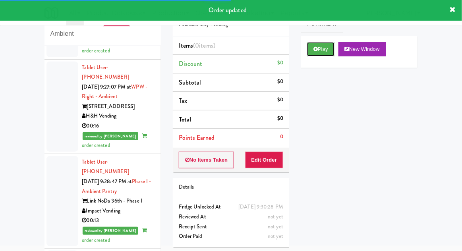
click at [312, 47] on button "Play" at bounding box center [320, 49] width 27 height 14
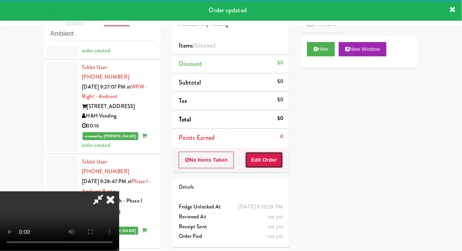
click at [272, 157] on button "Edit Order" at bounding box center [264, 160] width 39 height 17
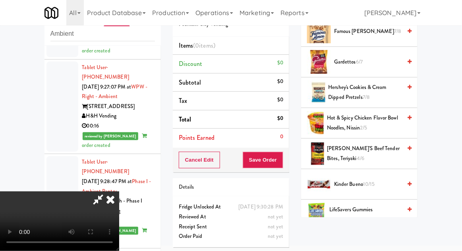
scroll to position [323, 0]
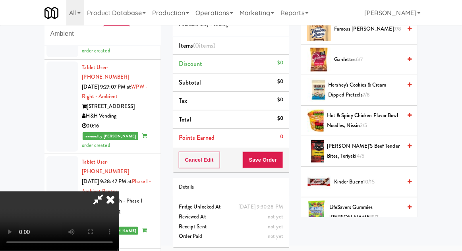
click at [380, 145] on span "[PERSON_NAME]'s Beef Tender Bites, Teriyaki 4/6" at bounding box center [364, 150] width 75 height 19
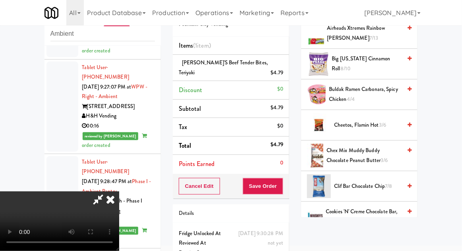
scroll to position [95, 0]
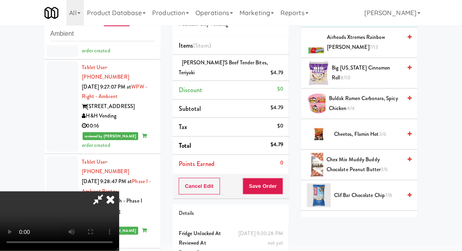
click at [386, 130] on span "3/6" at bounding box center [382, 134] width 7 height 8
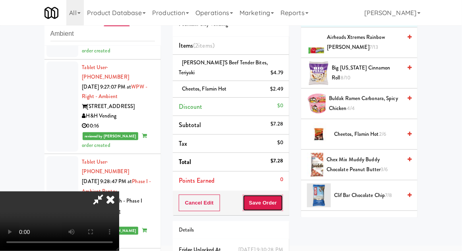
click at [283, 202] on button "Save Order" at bounding box center [263, 203] width 41 height 17
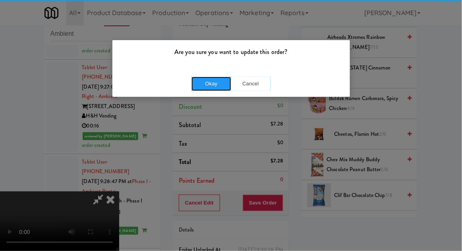
click at [196, 79] on button "Okay" at bounding box center [212, 84] width 40 height 14
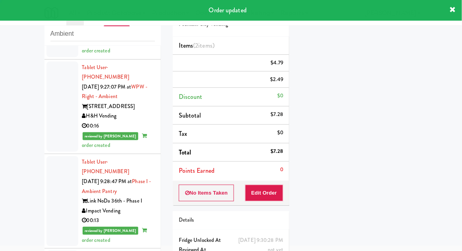
scroll to position [0, 0]
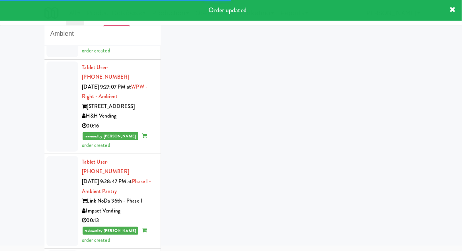
scroll to position [1684, 0]
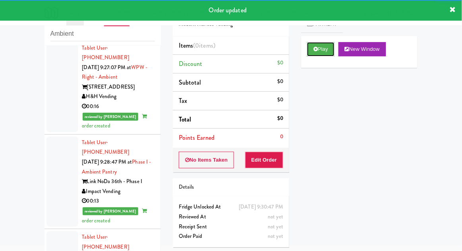
click at [314, 48] on icon at bounding box center [316, 48] width 4 height 5
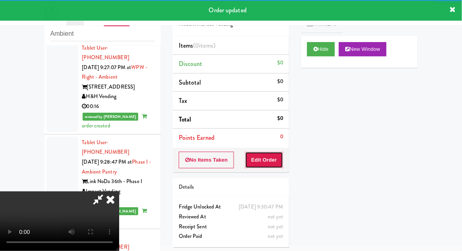
click at [280, 165] on button "Edit Order" at bounding box center [264, 160] width 39 height 17
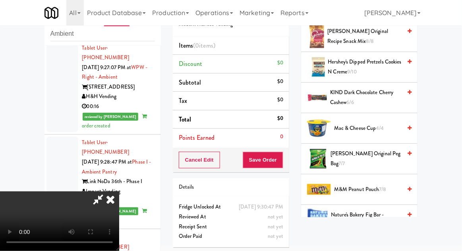
scroll to position [378, 0]
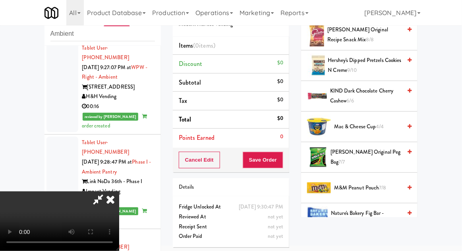
click at [384, 154] on span "[PERSON_NAME] Original Peg Bag 7/7" at bounding box center [366, 156] width 71 height 19
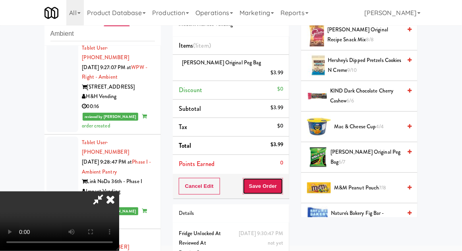
click at [283, 178] on button "Save Order" at bounding box center [263, 186] width 41 height 17
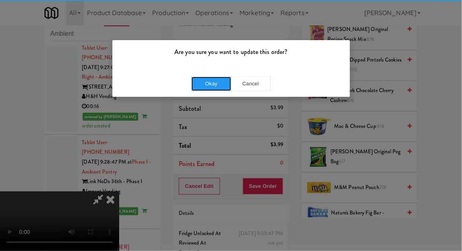
click at [211, 83] on button "Okay" at bounding box center [212, 84] width 40 height 14
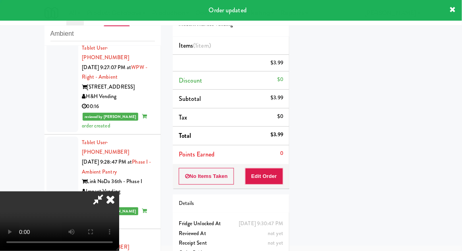
scroll to position [78, 0]
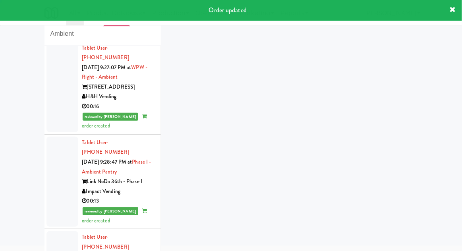
scroll to position [1704, 0]
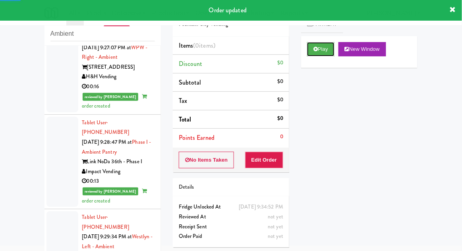
click at [309, 48] on button "Play" at bounding box center [320, 49] width 27 height 14
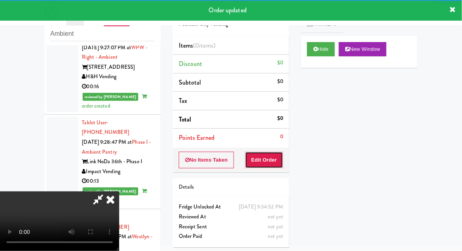
click at [265, 165] on button "Edit Order" at bounding box center [264, 160] width 39 height 17
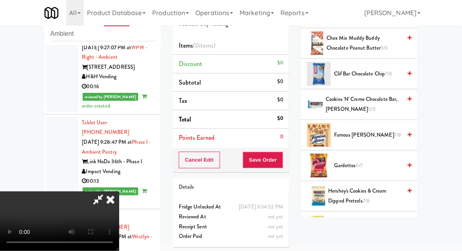
scroll to position [207, 0]
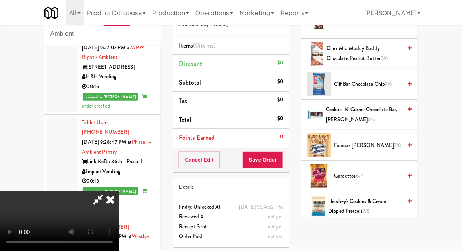
click at [379, 111] on span "Cookies 'n' Creme Chocolate Bar, Hershey's 5/9" at bounding box center [364, 114] width 76 height 19
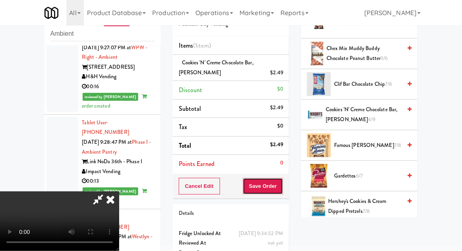
click at [281, 191] on button "Save Order" at bounding box center [263, 186] width 41 height 17
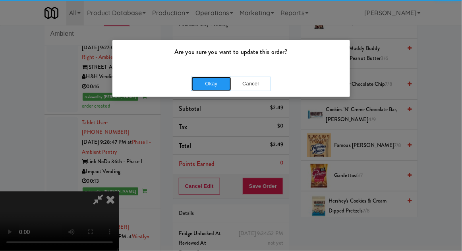
click at [219, 81] on button "Okay" at bounding box center [212, 84] width 40 height 14
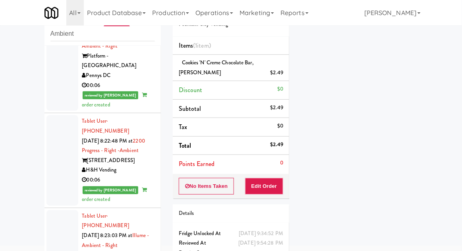
scroll to position [0, 0]
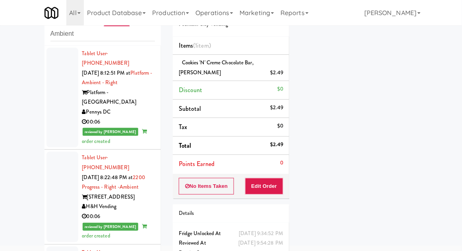
click at [58, 103] on div at bounding box center [62, 98] width 32 height 100
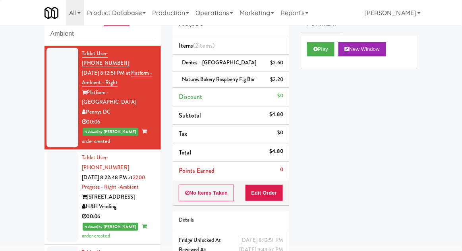
click at [60, 191] on div at bounding box center [62, 197] width 32 height 90
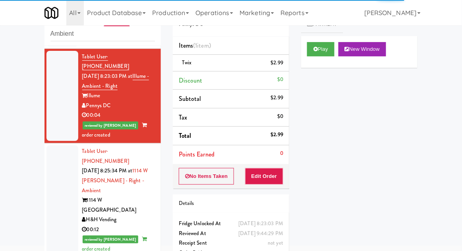
click at [60, 163] on div at bounding box center [62, 200] width 32 height 110
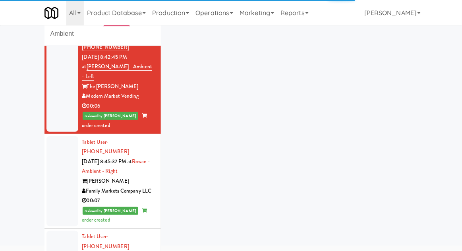
scroll to position [430, 0]
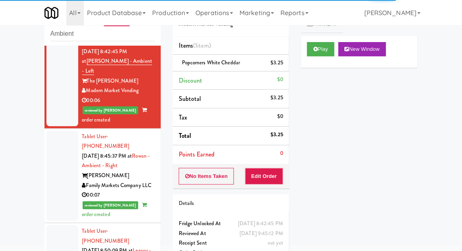
click at [56, 131] on div at bounding box center [62, 176] width 32 height 90
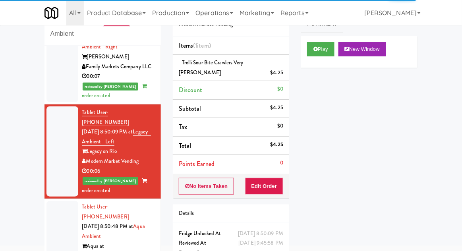
click at [57, 201] on div at bounding box center [62, 251] width 32 height 100
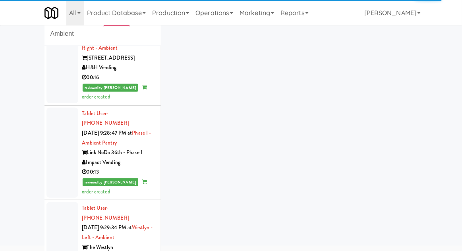
scroll to position [1723, 0]
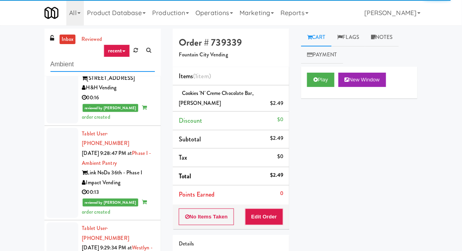
click at [57, 65] on input "Ambient" at bounding box center [102, 64] width 105 height 15
click at [55, 66] on input "Ambient" at bounding box center [102, 64] width 105 height 15
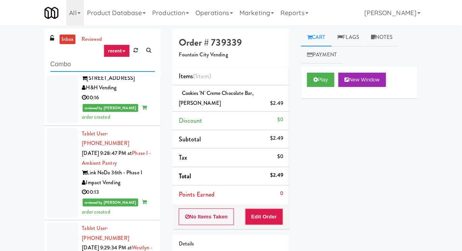
type input "Combo"
click at [4, 62] on div "inbox reviewed recent all unclear take inventory issue suspicious failed recent…" at bounding box center [231, 175] width 462 height 292
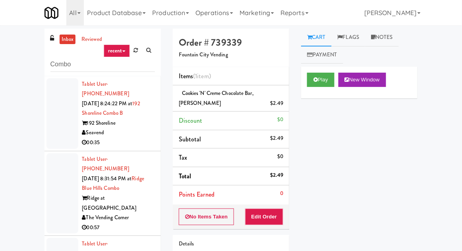
click at [56, 126] on div at bounding box center [62, 113] width 32 height 71
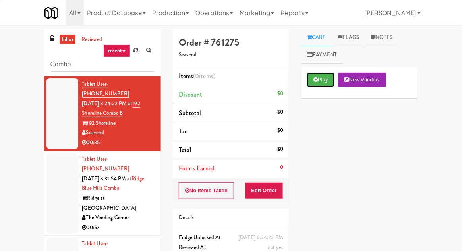
click at [325, 85] on button "Play" at bounding box center [320, 80] width 27 height 14
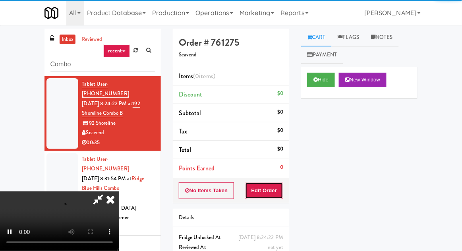
click at [270, 182] on button "Edit Order" at bounding box center [264, 190] width 39 height 17
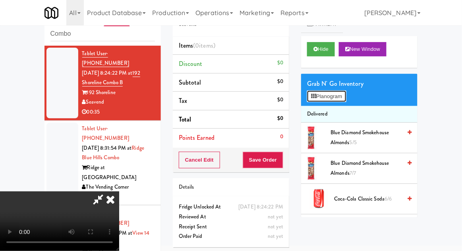
click at [346, 99] on button "Planogram" at bounding box center [326, 97] width 39 height 12
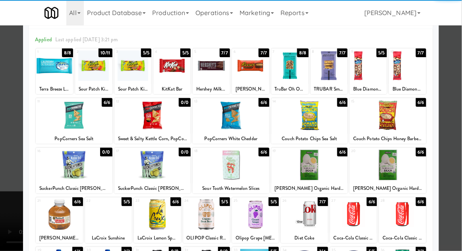
scroll to position [35, 0]
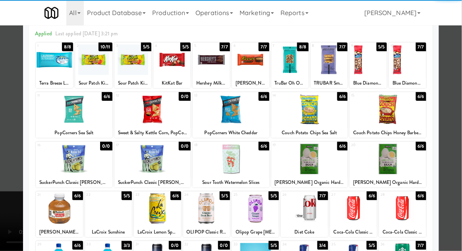
click at [365, 199] on div at bounding box center [353, 209] width 47 height 31
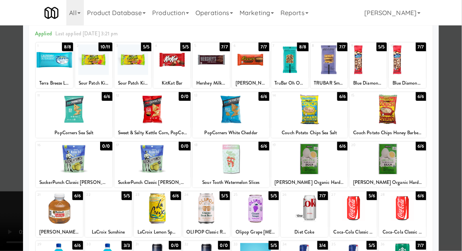
click at [461, 151] on div at bounding box center [231, 125] width 462 height 251
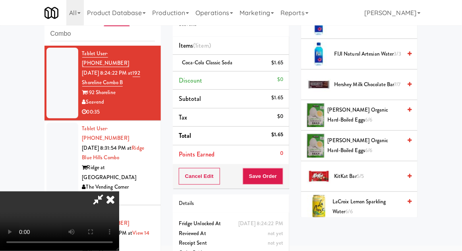
scroll to position [334, 0]
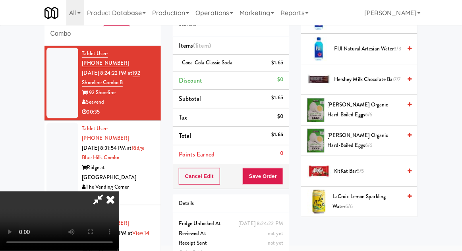
click at [366, 171] on span "KitKat Bar 5/5" at bounding box center [368, 171] width 68 height 10
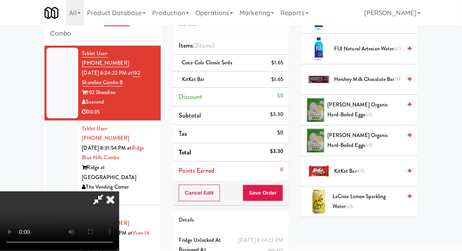
scroll to position [29, 0]
click at [283, 193] on button "Save Order" at bounding box center [263, 193] width 41 height 17
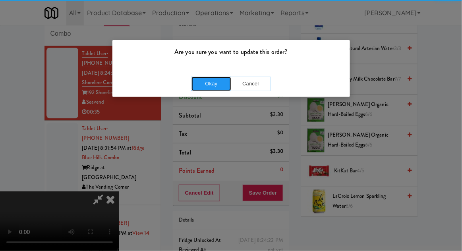
click at [215, 80] on button "Okay" at bounding box center [212, 84] width 40 height 14
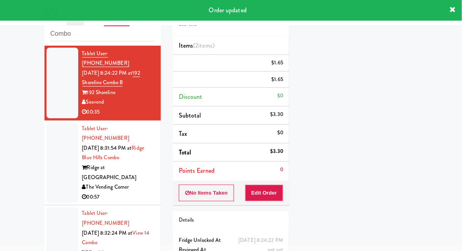
scroll to position [0, 0]
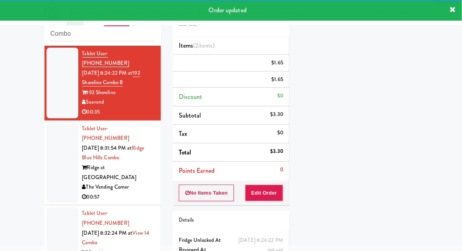
click at [61, 136] on div at bounding box center [62, 163] width 32 height 81
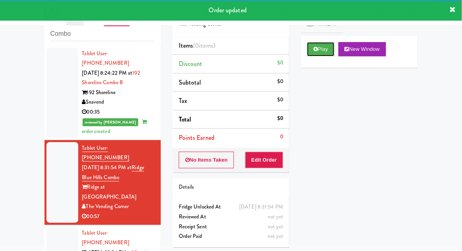
click at [317, 55] on button "Play" at bounding box center [320, 49] width 27 height 14
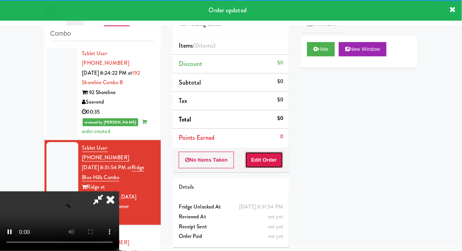
click at [273, 152] on button "Edit Order" at bounding box center [264, 160] width 39 height 17
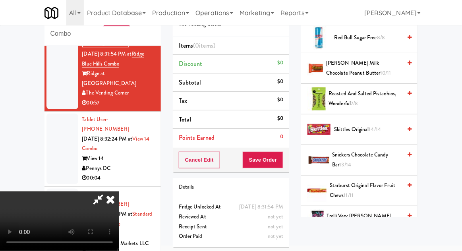
scroll to position [895, 0]
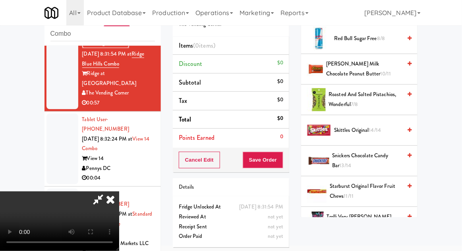
click at [381, 126] on span "14/14" at bounding box center [375, 130] width 12 height 8
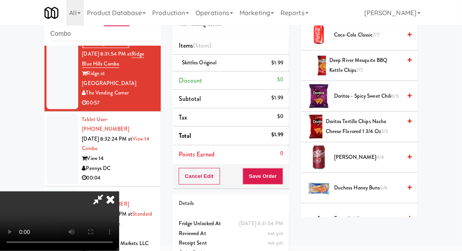
scroll to position [211, 0]
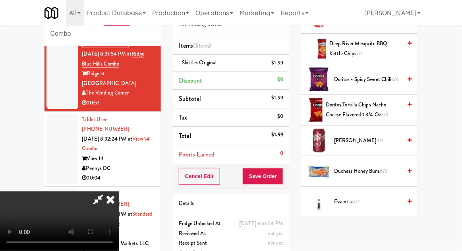
click at [381, 166] on span "Duchess Honey Buns 6/6" at bounding box center [368, 171] width 68 height 10
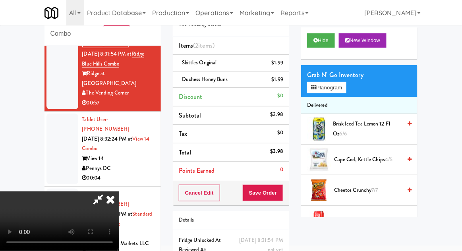
scroll to position [0, 0]
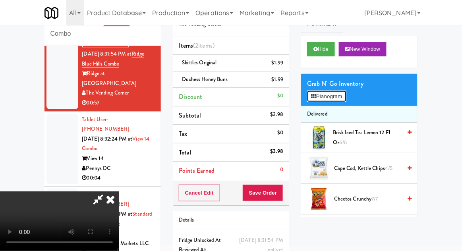
click at [346, 102] on button "Planogram" at bounding box center [326, 97] width 39 height 12
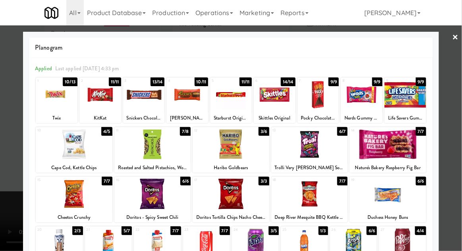
click at [390, 197] on div at bounding box center [388, 194] width 77 height 31
click at [452, 142] on div at bounding box center [231, 125] width 462 height 251
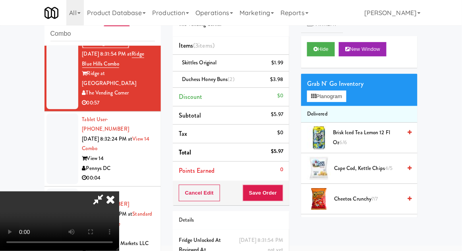
scroll to position [29, 0]
click at [281, 192] on button "Save Order" at bounding box center [263, 193] width 41 height 17
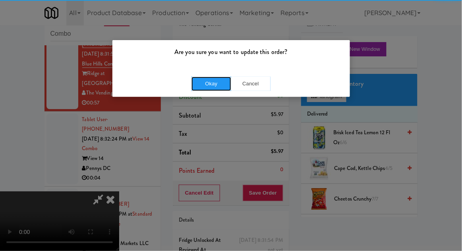
click at [207, 83] on button "Okay" at bounding box center [212, 84] width 40 height 14
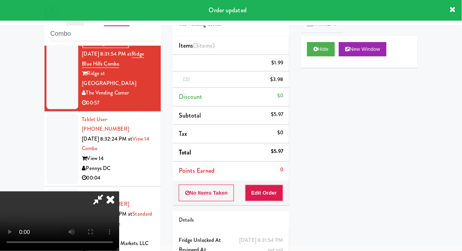
scroll to position [0, 0]
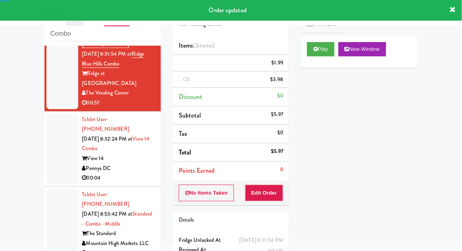
click at [56, 189] on div at bounding box center [62, 224] width 32 height 71
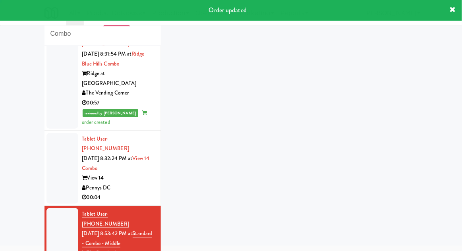
click at [58, 156] on div at bounding box center [62, 168] width 32 height 71
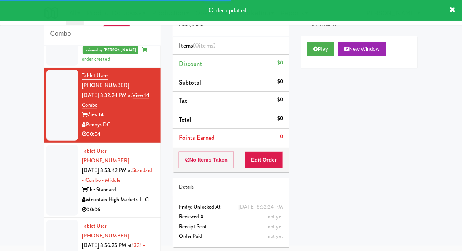
scroll to position [178, 0]
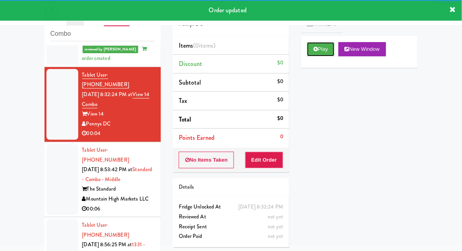
click at [312, 54] on button "Play" at bounding box center [320, 49] width 27 height 14
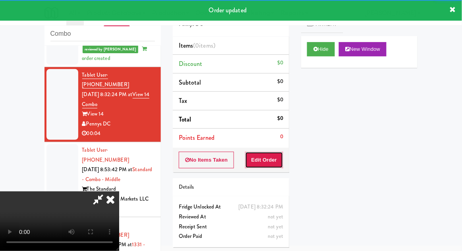
click at [268, 160] on button "Edit Order" at bounding box center [264, 160] width 39 height 17
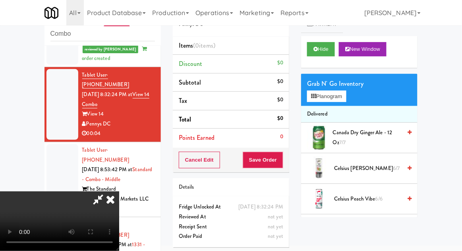
scroll to position [0, 0]
click at [334, 97] on button "Planogram" at bounding box center [326, 97] width 39 height 12
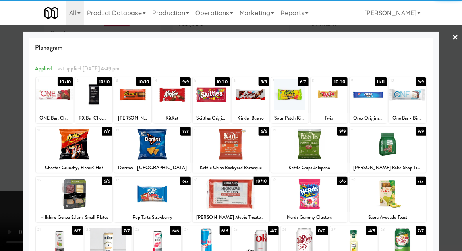
click at [152, 249] on div at bounding box center [157, 243] width 47 height 31
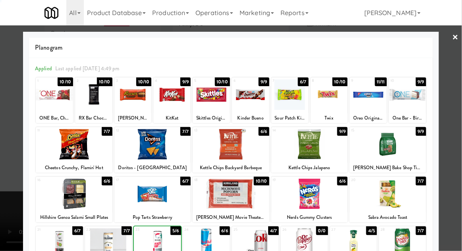
click at [455, 114] on div at bounding box center [231, 125] width 462 height 251
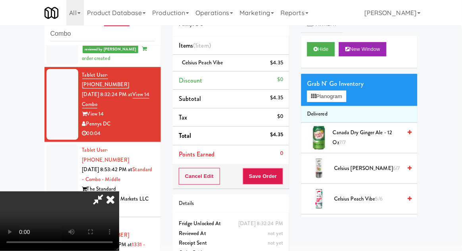
scroll to position [29, 0]
click at [282, 179] on button "Save Order" at bounding box center [263, 176] width 41 height 17
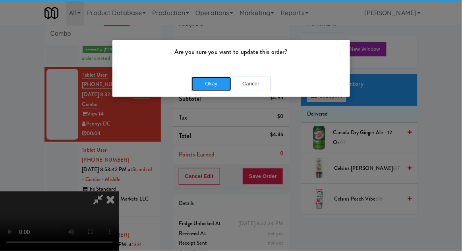
click at [221, 78] on button "Okay" at bounding box center [212, 84] width 40 height 14
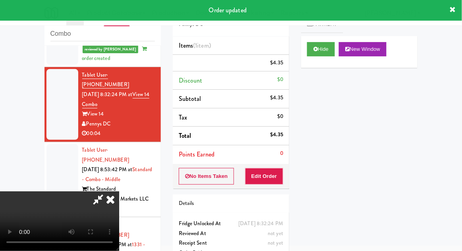
scroll to position [0, 0]
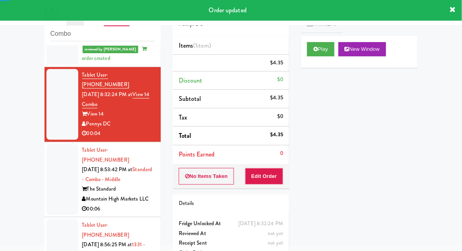
click at [52, 147] on div at bounding box center [62, 179] width 32 height 71
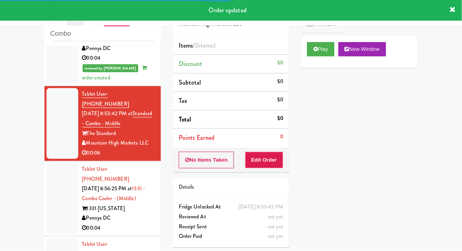
scroll to position [254, 0]
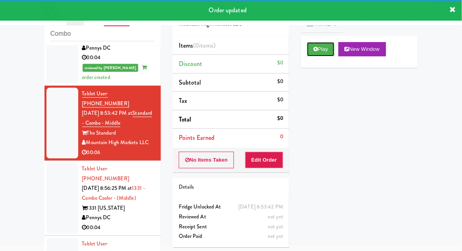
click at [308, 52] on button "Play" at bounding box center [320, 49] width 27 height 14
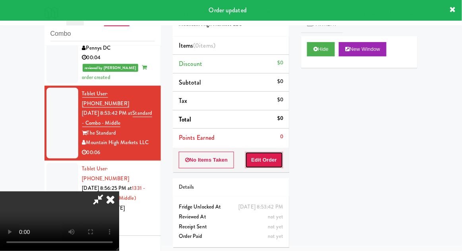
click at [275, 166] on button "Edit Order" at bounding box center [264, 160] width 39 height 17
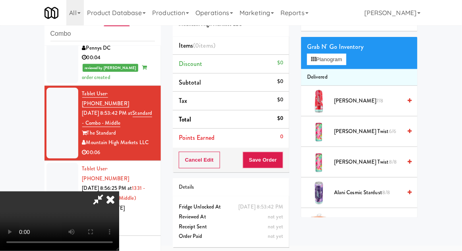
scroll to position [58, 0]
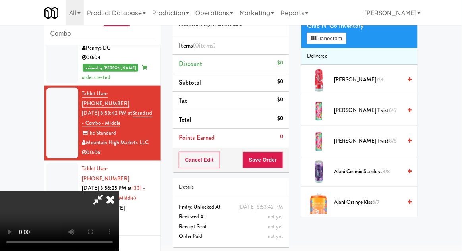
click at [380, 167] on span "[PERSON_NAME] Cosmic Stardust 8/8" at bounding box center [368, 172] width 68 height 10
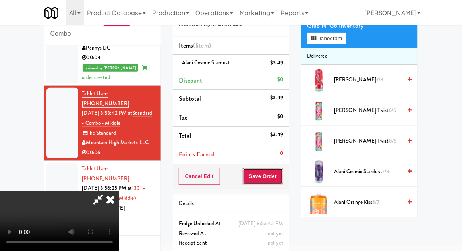
click at [280, 176] on button "Save Order" at bounding box center [263, 176] width 41 height 17
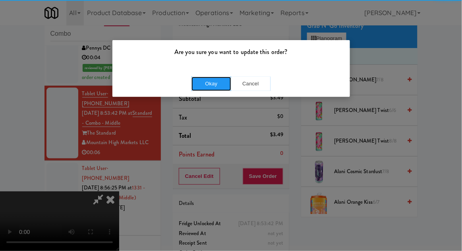
click at [210, 86] on button "Okay" at bounding box center [212, 84] width 40 height 14
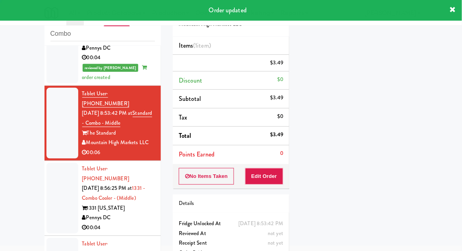
click at [51, 163] on div at bounding box center [62, 198] width 32 height 71
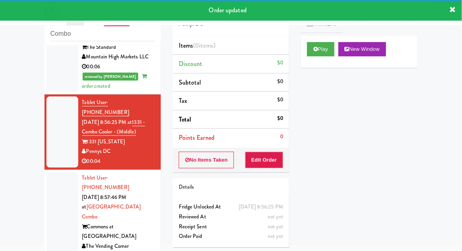
scroll to position [341, 0]
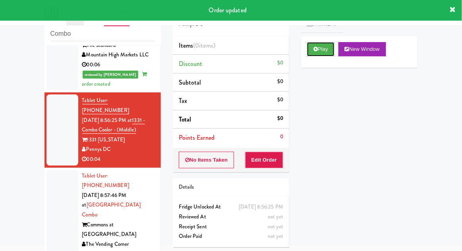
click at [308, 51] on button "Play" at bounding box center [320, 49] width 27 height 14
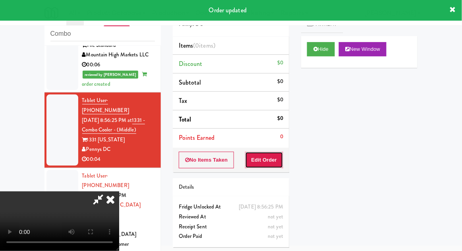
click at [267, 159] on button "Edit Order" at bounding box center [264, 160] width 39 height 17
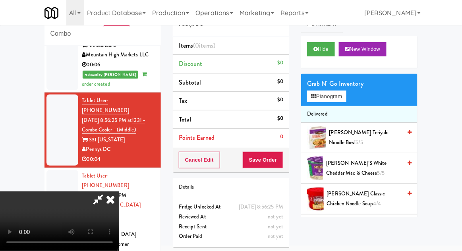
scroll to position [29, 0]
click at [346, 99] on button "Planogram" at bounding box center [326, 97] width 39 height 12
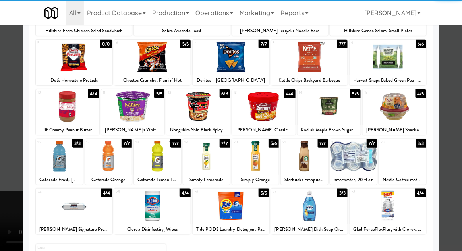
scroll to position [89, 0]
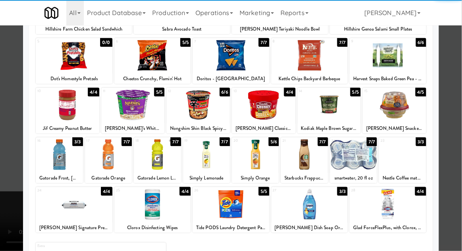
click at [396, 195] on div at bounding box center [388, 204] width 77 height 31
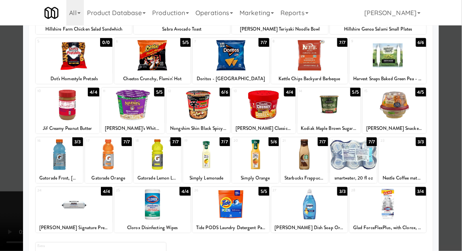
click at [452, 156] on div at bounding box center [231, 125] width 462 height 251
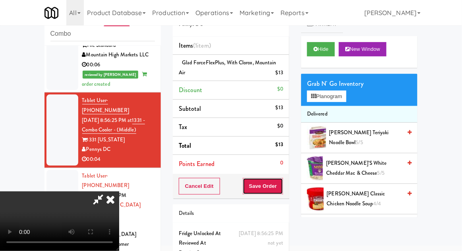
click at [281, 187] on button "Save Order" at bounding box center [263, 186] width 41 height 17
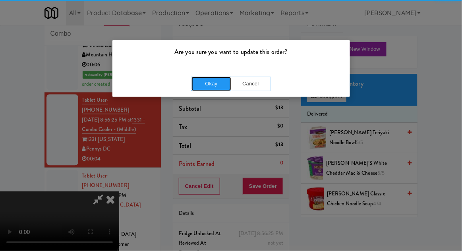
click at [214, 88] on button "Okay" at bounding box center [212, 84] width 40 height 14
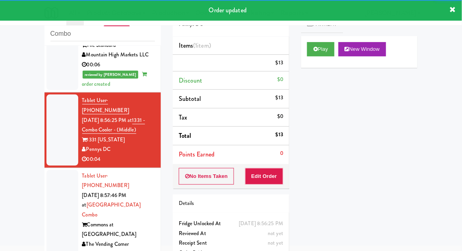
click at [40, 147] on div "inbox reviewed recent all unclear take inventory issue suspicious failed recent…" at bounding box center [103, 144] width 128 height 292
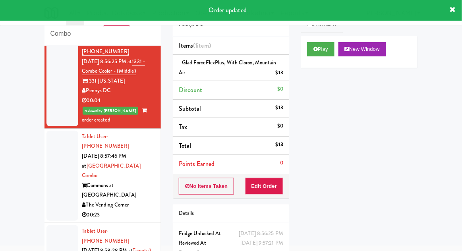
scroll to position [401, 0]
click at [51, 130] on div at bounding box center [62, 175] width 32 height 90
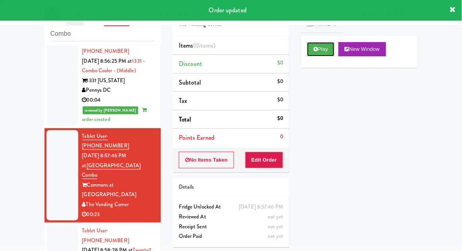
click at [310, 53] on button "Play" at bounding box center [320, 49] width 27 height 14
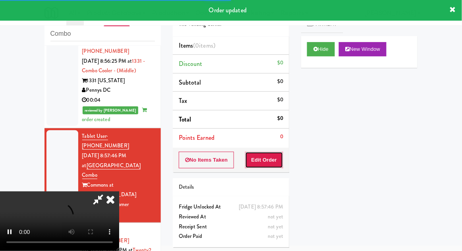
click at [265, 160] on button "Edit Order" at bounding box center [264, 160] width 39 height 17
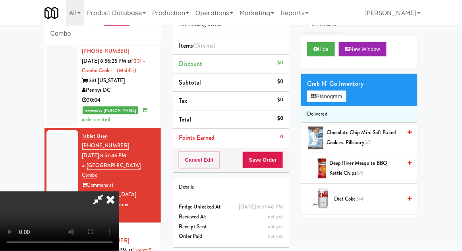
click at [353, 98] on div "Grab N' Go Inventory Planogram" at bounding box center [359, 90] width 116 height 32
click at [358, 93] on div "Grab N' Go Inventory Planogram" at bounding box center [359, 90] width 116 height 32
click at [346, 93] on button "Planogram" at bounding box center [326, 97] width 39 height 12
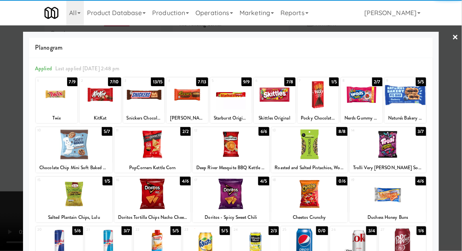
click at [65, 199] on div at bounding box center [74, 194] width 77 height 31
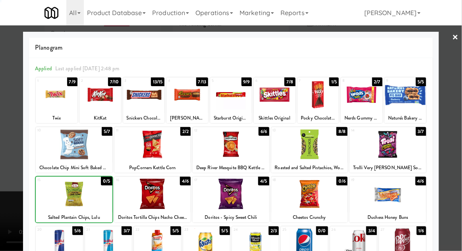
click at [450, 122] on div at bounding box center [231, 125] width 462 height 251
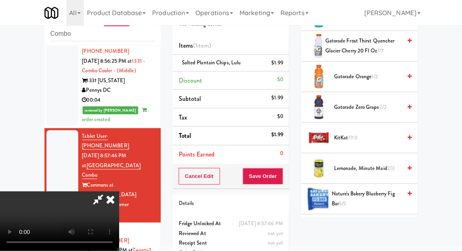
scroll to position [398, 0]
click at [367, 138] on span "KitKat 7/10" at bounding box center [368, 138] width 68 height 10
click at [372, 134] on span "KitKat 7/10" at bounding box center [368, 138] width 68 height 10
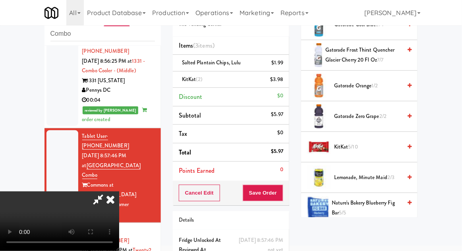
scroll to position [389, 0]
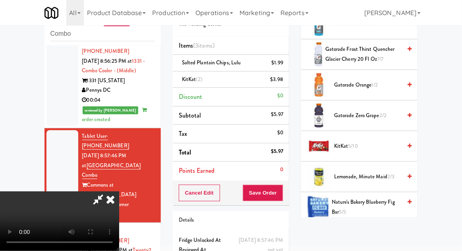
click at [374, 145] on span "KitKat 5/10" at bounding box center [368, 146] width 68 height 10
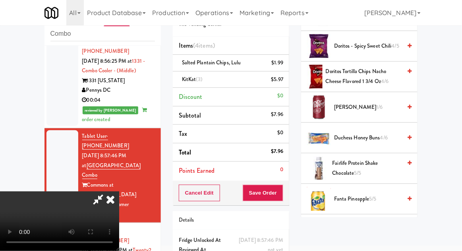
scroll to position [175, 0]
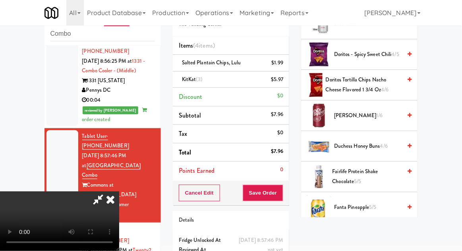
click at [385, 147] on span "4/6" at bounding box center [384, 146] width 8 height 8
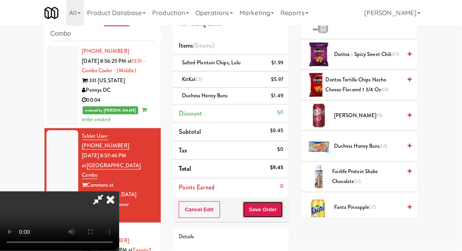
click at [282, 214] on button "Save Order" at bounding box center [263, 209] width 41 height 17
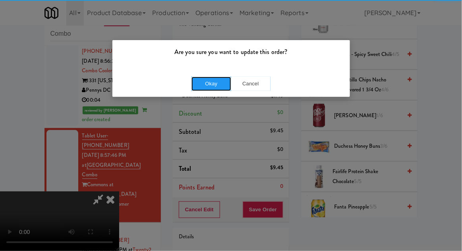
click at [212, 87] on button "Okay" at bounding box center [212, 84] width 40 height 14
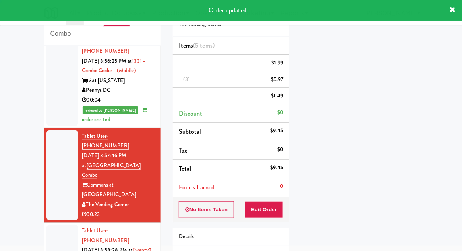
scroll to position [0, 0]
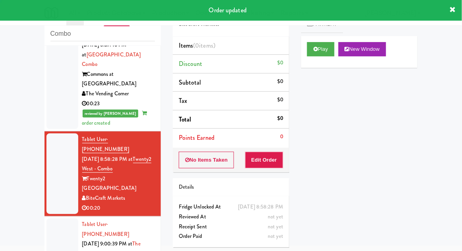
scroll to position [519, 0]
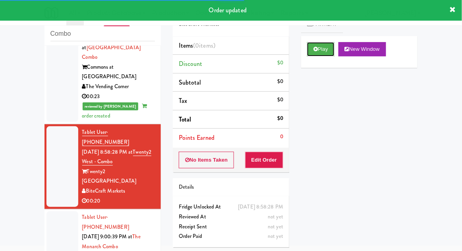
click at [322, 54] on button "Play" at bounding box center [320, 49] width 27 height 14
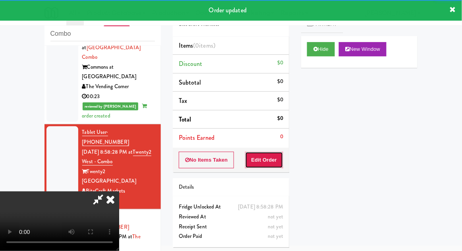
click at [269, 159] on button "Edit Order" at bounding box center [264, 160] width 39 height 17
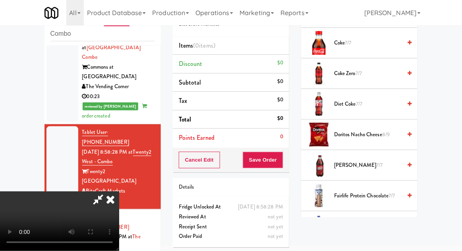
scroll to position [248, 0]
click at [375, 191] on span "Fairlife protein chocolate 7/7" at bounding box center [368, 196] width 68 height 10
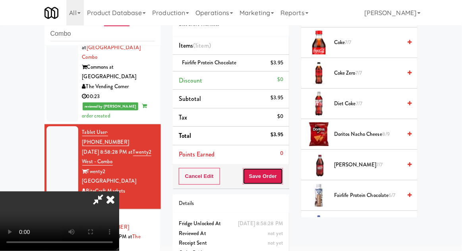
click at [283, 174] on button "Save Order" at bounding box center [263, 176] width 41 height 17
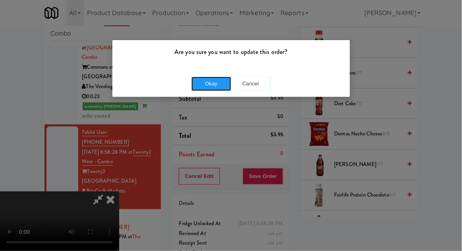
click at [212, 83] on button "Okay" at bounding box center [212, 84] width 40 height 14
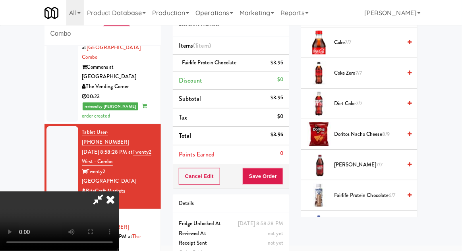
click at [47, 211] on div at bounding box center [62, 246] width 32 height 71
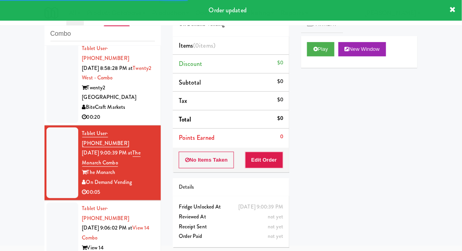
scroll to position [622, 0]
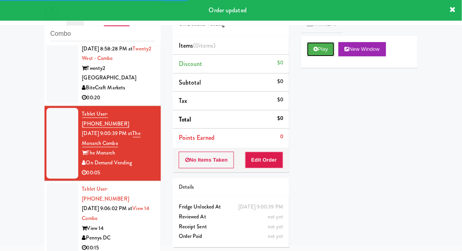
click at [316, 54] on button "Play" at bounding box center [320, 49] width 27 height 14
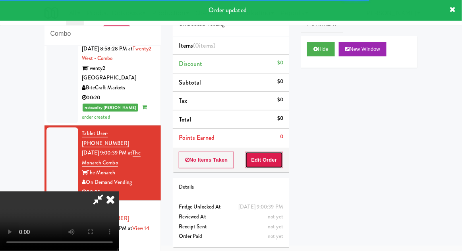
click at [267, 163] on button "Edit Order" at bounding box center [264, 160] width 39 height 17
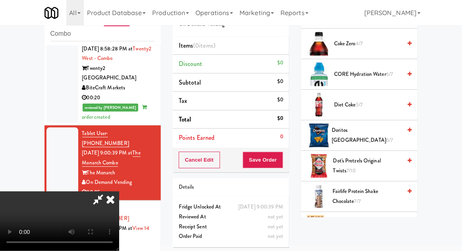
scroll to position [364, 0]
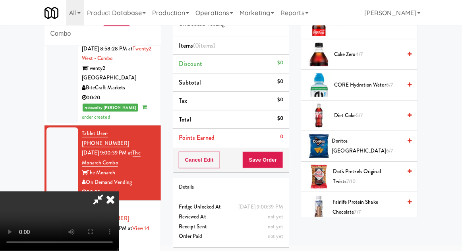
click at [386, 147] on span "6/7" at bounding box center [389, 151] width 7 height 8
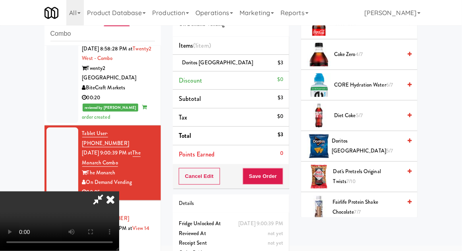
scroll to position [29, 0]
click at [278, 182] on button "Save Order" at bounding box center [263, 176] width 41 height 17
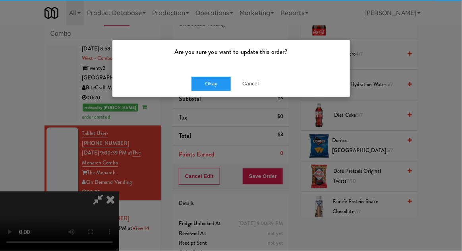
click at [219, 75] on div "Okay Cancel" at bounding box center [231, 83] width 238 height 27
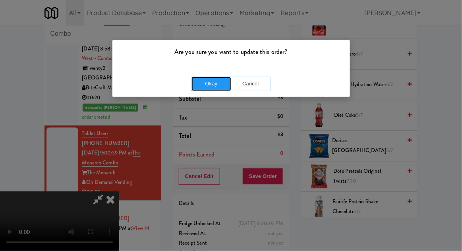
click at [207, 89] on button "Okay" at bounding box center [212, 84] width 40 height 14
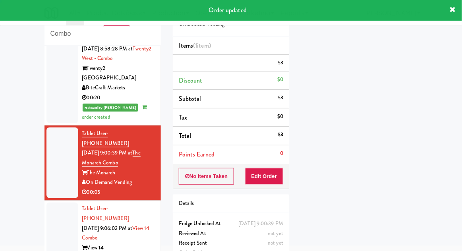
scroll to position [0, 0]
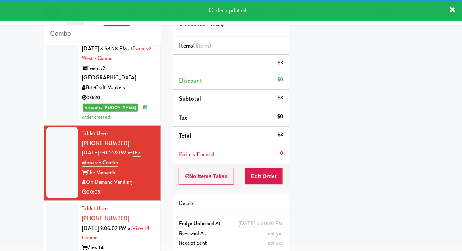
click at [45, 201] on li "Tablet User · (713) 534-7066 [DATE] 9:06:02 PM at View 14 Combo View 14 Pennys …" at bounding box center [103, 238] width 116 height 75
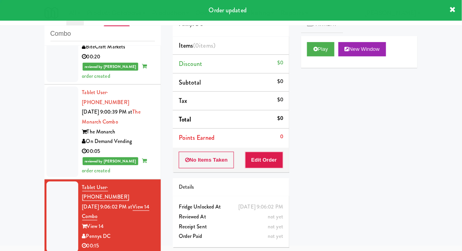
scroll to position [678, 0]
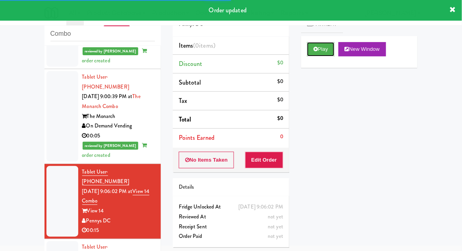
click at [308, 51] on button "Play" at bounding box center [320, 49] width 27 height 14
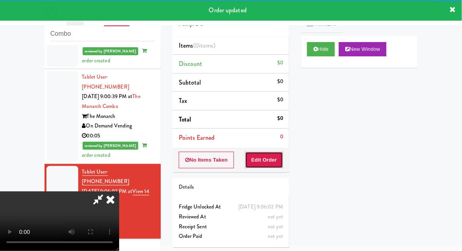
click at [273, 159] on button "Edit Order" at bounding box center [264, 160] width 39 height 17
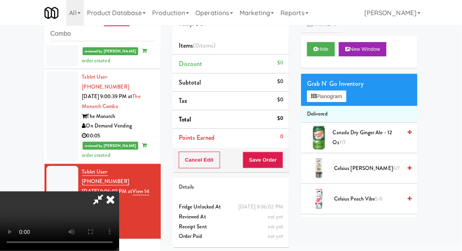
scroll to position [29, 0]
click at [346, 96] on button "Planogram" at bounding box center [326, 97] width 39 height 12
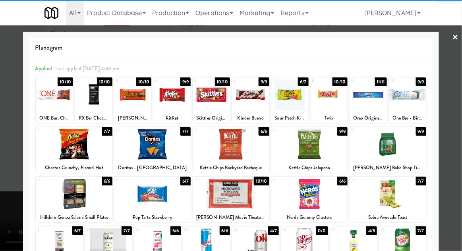
click at [269, 234] on div "4/7" at bounding box center [273, 230] width 11 height 9
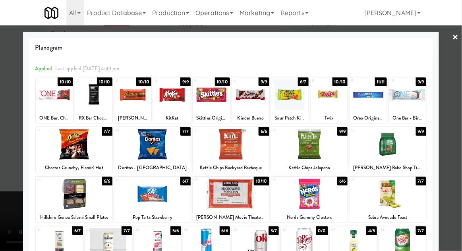
click at [453, 161] on div at bounding box center [231, 125] width 462 height 251
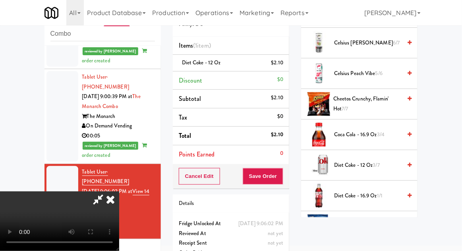
scroll to position [126, 0]
click at [379, 165] on span "3/7" at bounding box center [376, 165] width 7 height 8
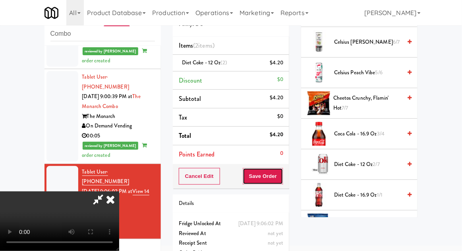
click at [282, 177] on button "Save Order" at bounding box center [263, 176] width 41 height 17
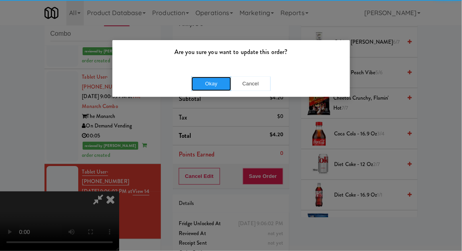
click at [221, 89] on button "Okay" at bounding box center [212, 84] width 40 height 14
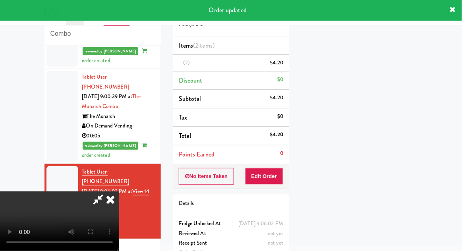
scroll to position [0, 0]
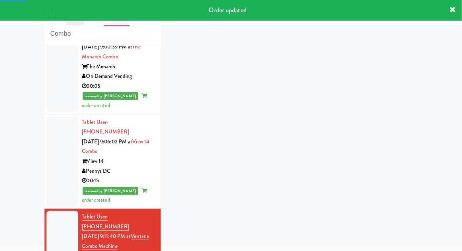
scroll to position [764, 0]
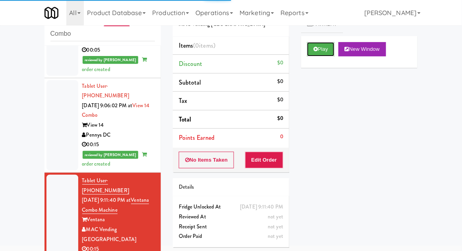
click at [311, 48] on button "Play" at bounding box center [320, 49] width 27 height 14
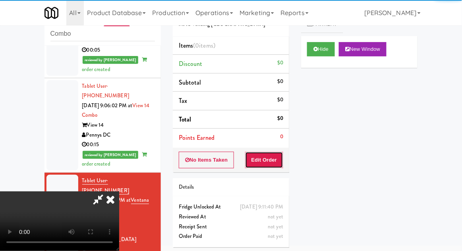
click at [273, 156] on button "Edit Order" at bounding box center [264, 160] width 39 height 17
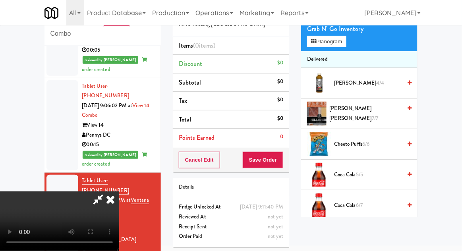
scroll to position [0, 0]
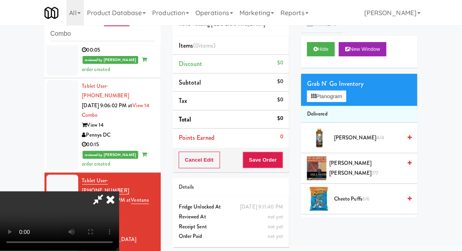
click at [342, 106] on li "Delivered" at bounding box center [359, 114] width 116 height 17
click at [346, 95] on button "Planogram" at bounding box center [326, 97] width 39 height 12
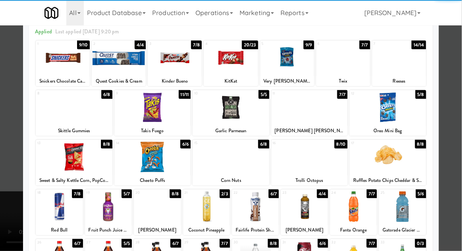
scroll to position [39, 0]
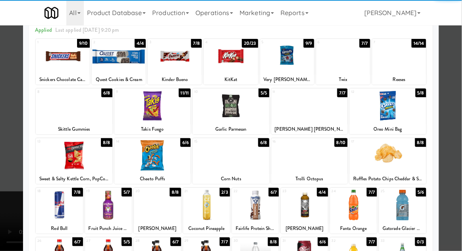
click at [110, 251] on div at bounding box center [108, 255] width 47 height 31
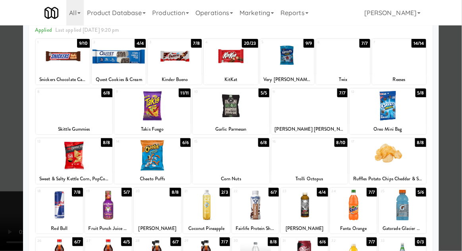
click at [456, 131] on div at bounding box center [231, 125] width 462 height 251
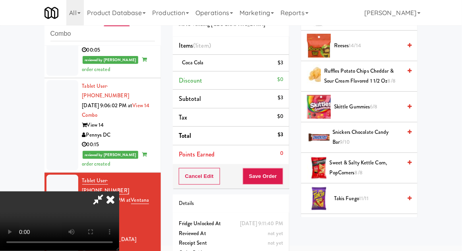
scroll to position [766, 0]
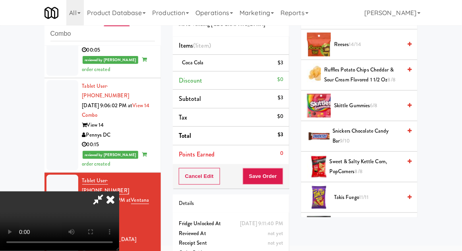
click at [385, 129] on span "Snickers Chocolate Candy Bar 9/10" at bounding box center [367, 135] width 69 height 19
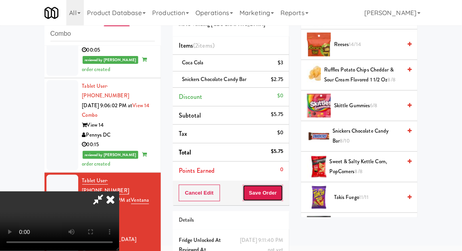
click at [281, 195] on button "Save Order" at bounding box center [263, 193] width 41 height 17
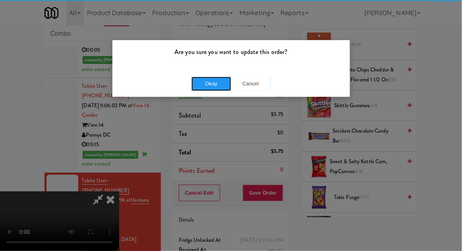
click at [205, 88] on button "Okay" at bounding box center [212, 84] width 40 height 14
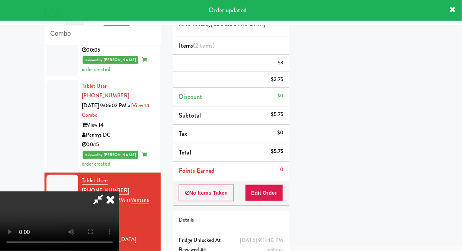
scroll to position [78, 0]
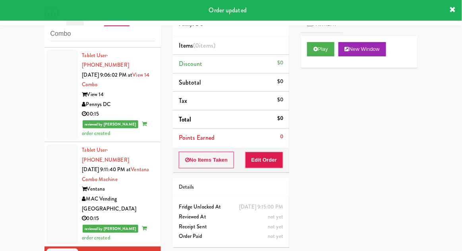
scroll to position [817, 0]
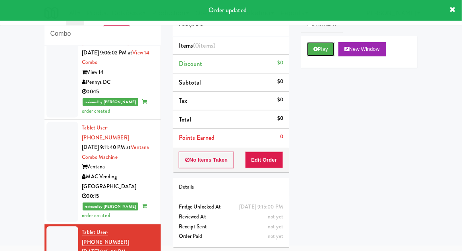
click at [308, 53] on button "Play" at bounding box center [320, 49] width 27 height 14
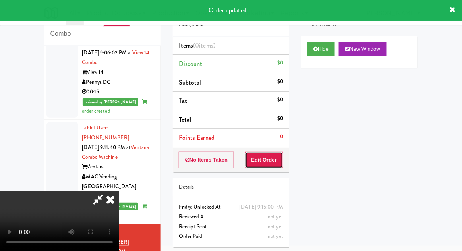
click at [274, 164] on button "Edit Order" at bounding box center [264, 160] width 39 height 17
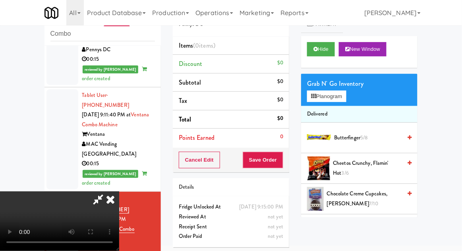
scroll to position [854, 0]
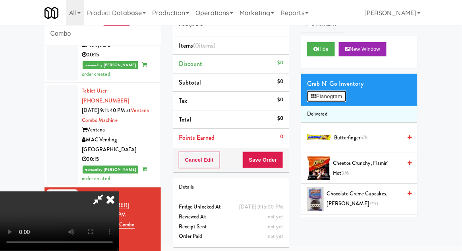
click at [345, 93] on button "Planogram" at bounding box center [326, 97] width 39 height 12
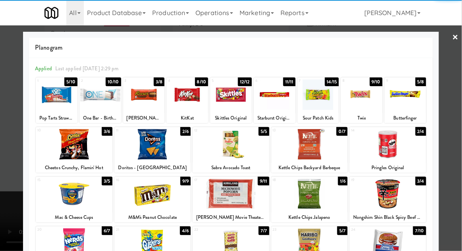
click at [368, 104] on div at bounding box center [362, 94] width 42 height 31
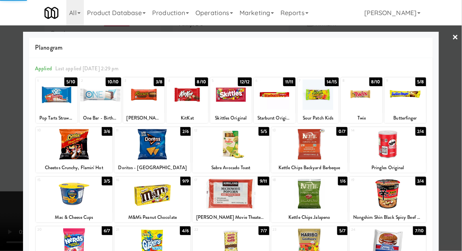
click at [460, 105] on div at bounding box center [231, 125] width 462 height 251
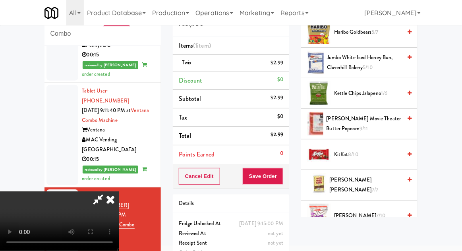
scroll to position [291, 0]
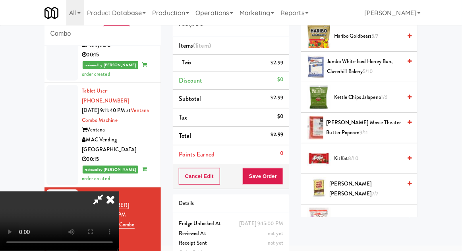
click at [361, 143] on li "KitKat 8/10" at bounding box center [359, 158] width 116 height 31
click at [362, 154] on span "KitKat 8/10" at bounding box center [368, 159] width 68 height 10
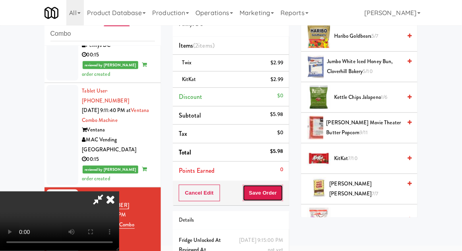
click at [280, 195] on button "Save Order" at bounding box center [263, 193] width 41 height 17
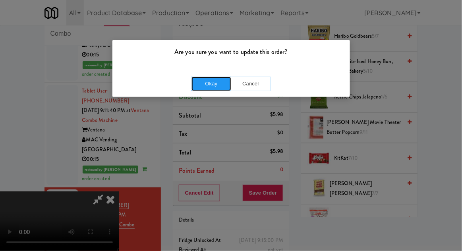
click at [209, 87] on button "Okay" at bounding box center [212, 84] width 40 height 14
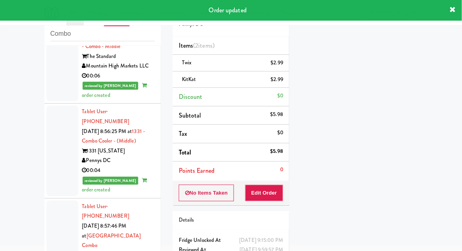
scroll to position [0, 0]
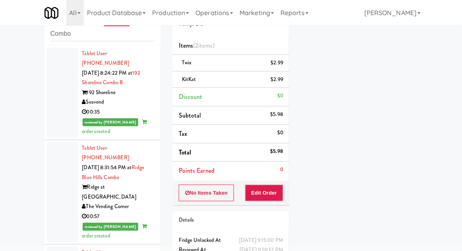
click at [62, 112] on div at bounding box center [62, 93] width 32 height 90
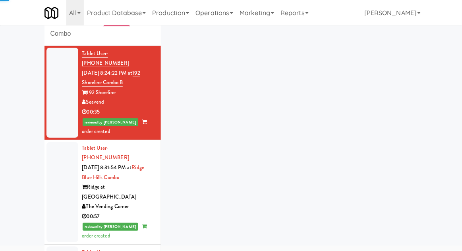
click at [52, 184] on div at bounding box center [62, 192] width 32 height 100
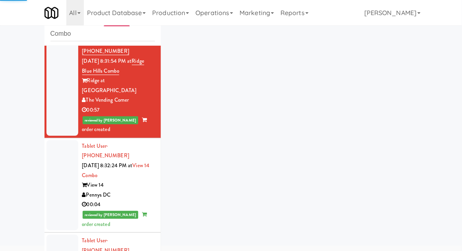
click at [60, 156] on div at bounding box center [62, 185] width 32 height 90
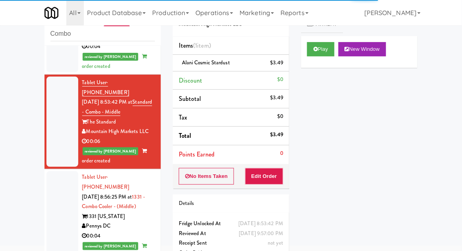
click at [60, 174] on div at bounding box center [62, 216] width 32 height 90
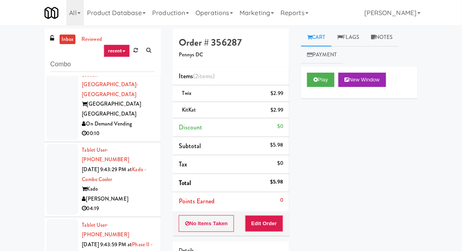
click at [72, 42] on link "inbox" at bounding box center [68, 40] width 16 height 10
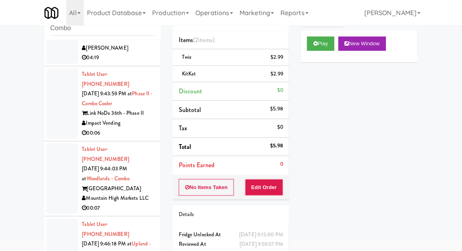
scroll to position [930, 0]
